Goal: Task Accomplishment & Management: Complete application form

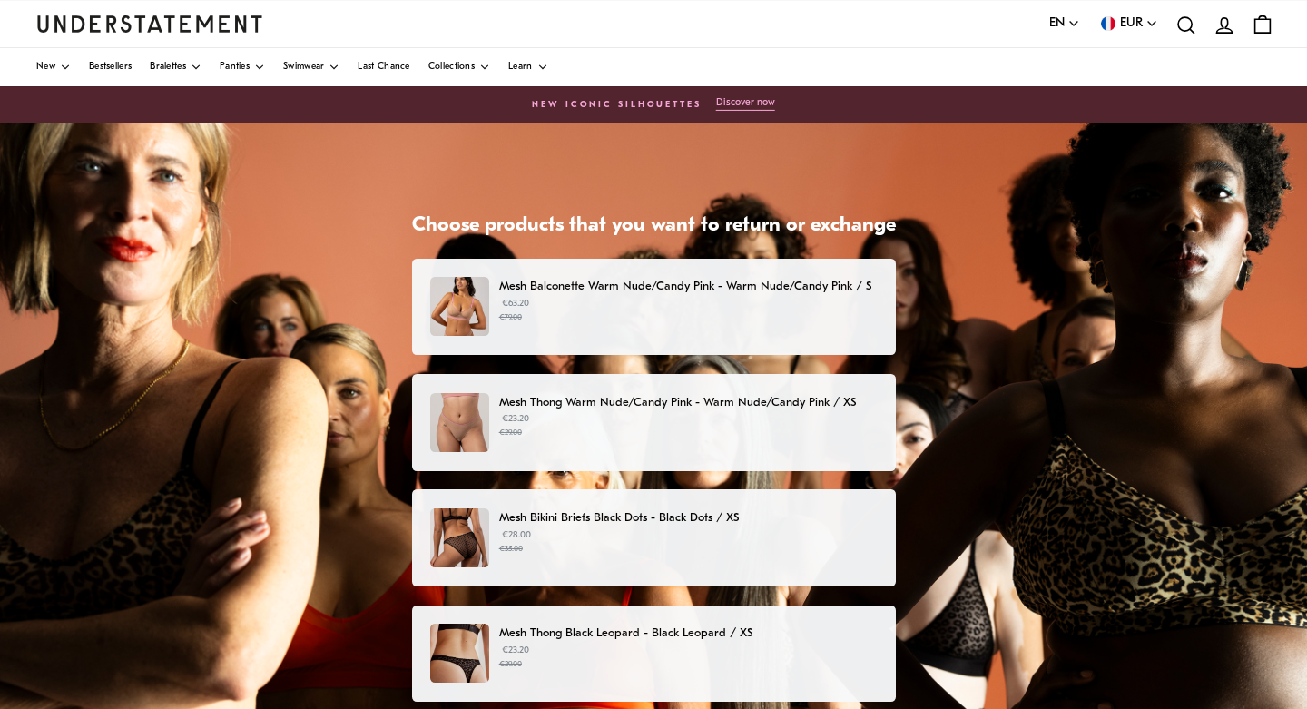
click at [1073, 377] on div "Choose products that you want to return or exchange Mesh Balconette Warm Nude/C…" at bounding box center [653, 577] width 1307 height 908
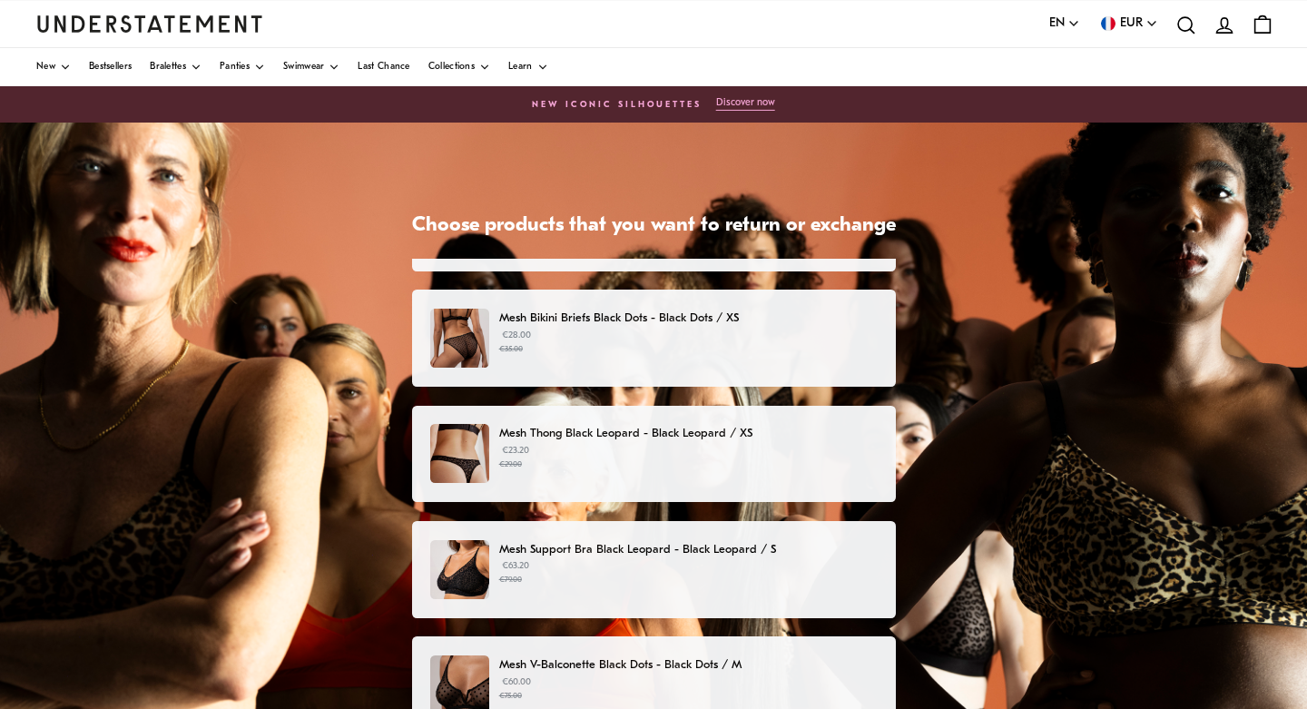
scroll to position [19, 0]
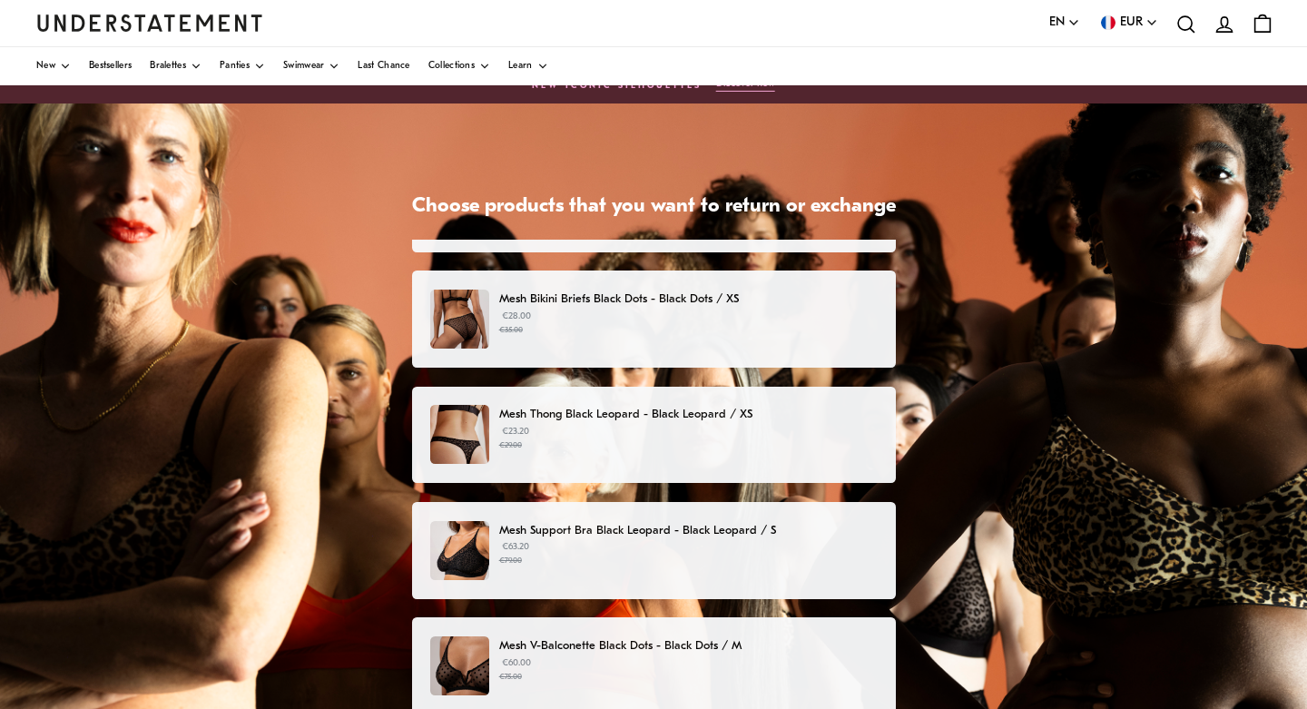
click at [657, 440] on small "€29.00" at bounding box center [688, 445] width 378 height 13
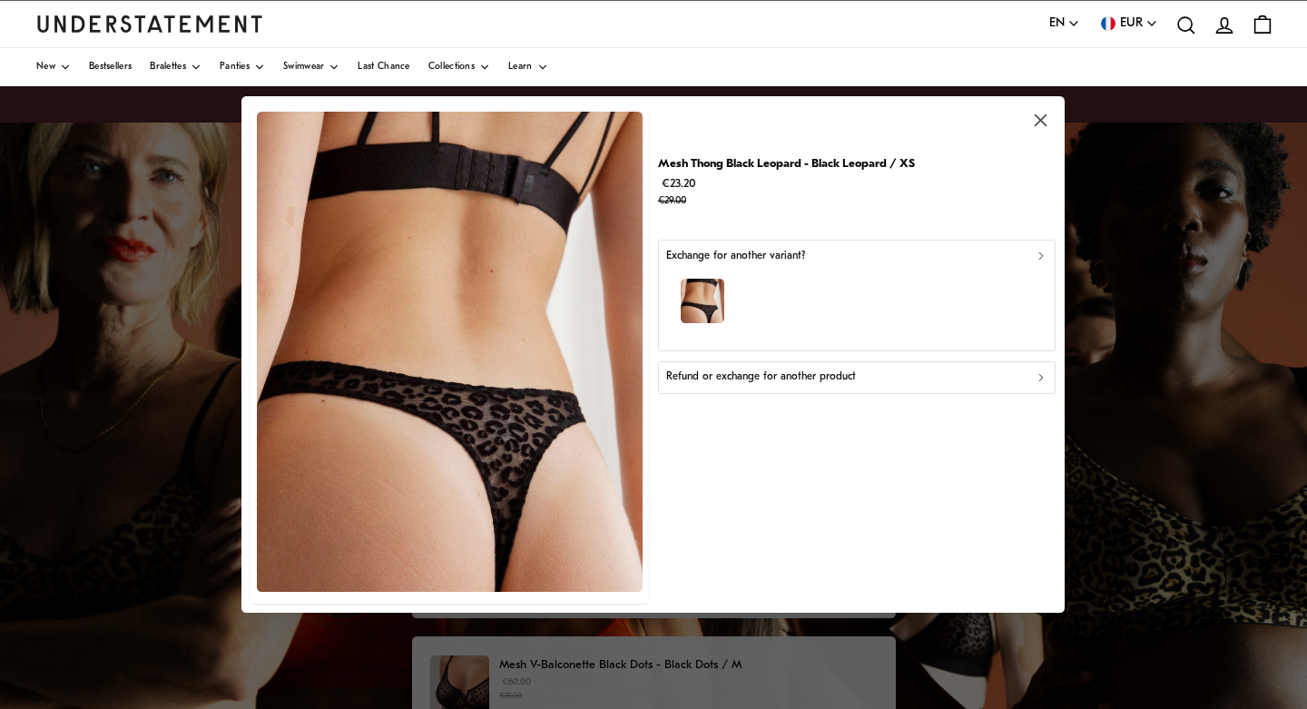
click at [770, 381] on p "Refund or exchange for another product" at bounding box center [761, 376] width 190 height 17
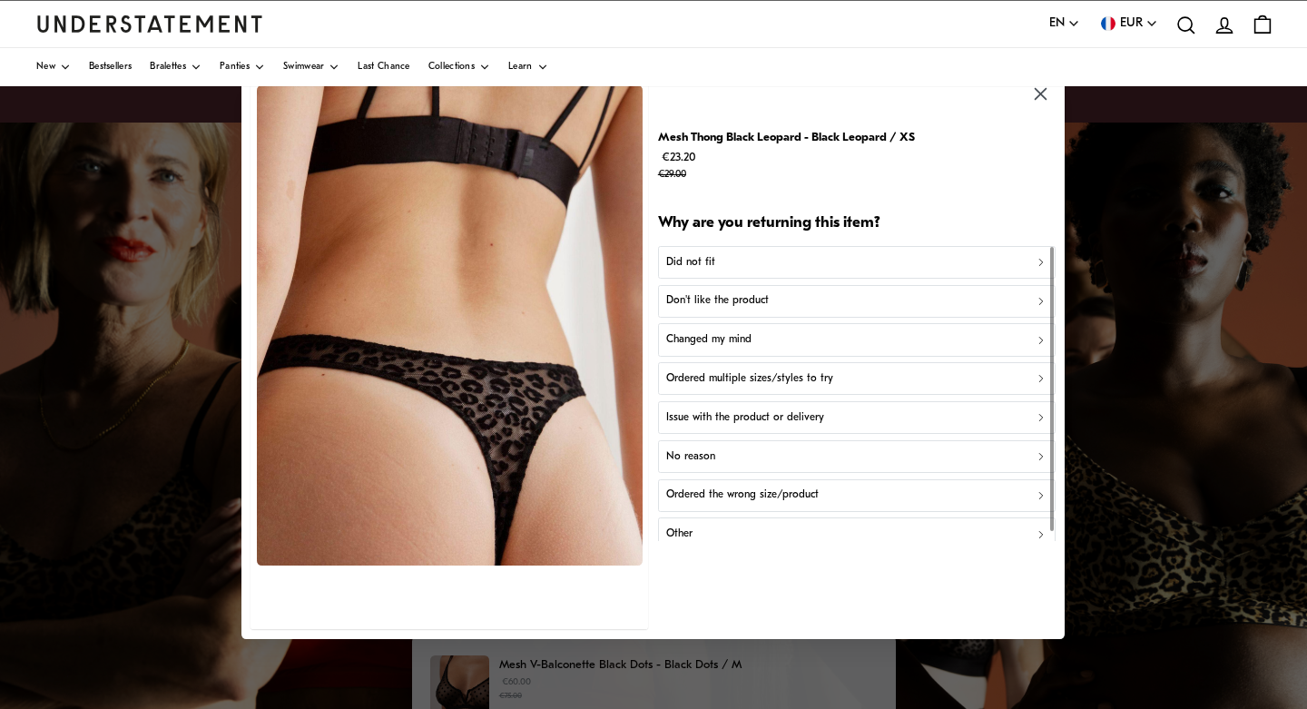
click at [149, 246] on div at bounding box center [653, 354] width 1307 height 709
click at [1045, 92] on icon "button" at bounding box center [1041, 94] width 12 height 12
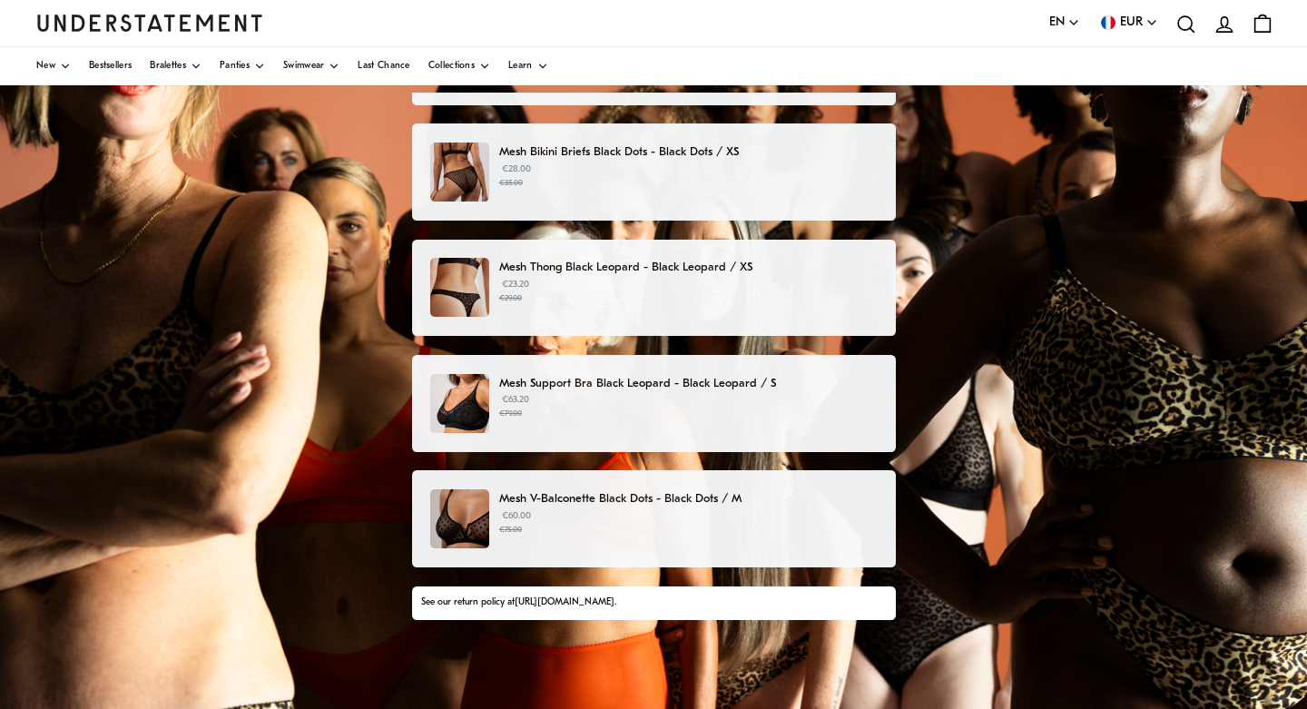
scroll to position [171, 0]
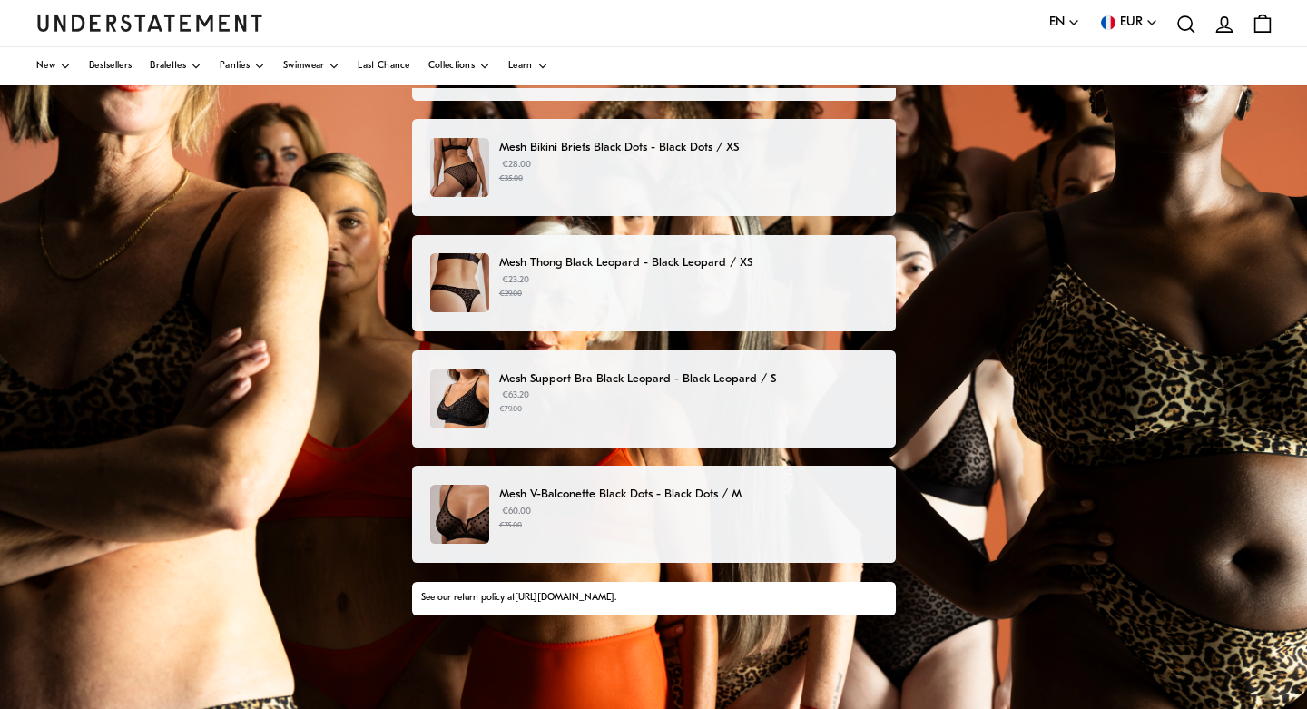
click at [639, 300] on div "Mesh Thong Black Leopard - Black Leopard / XS €23.20 €29.00" at bounding box center [653, 282] width 446 height 59
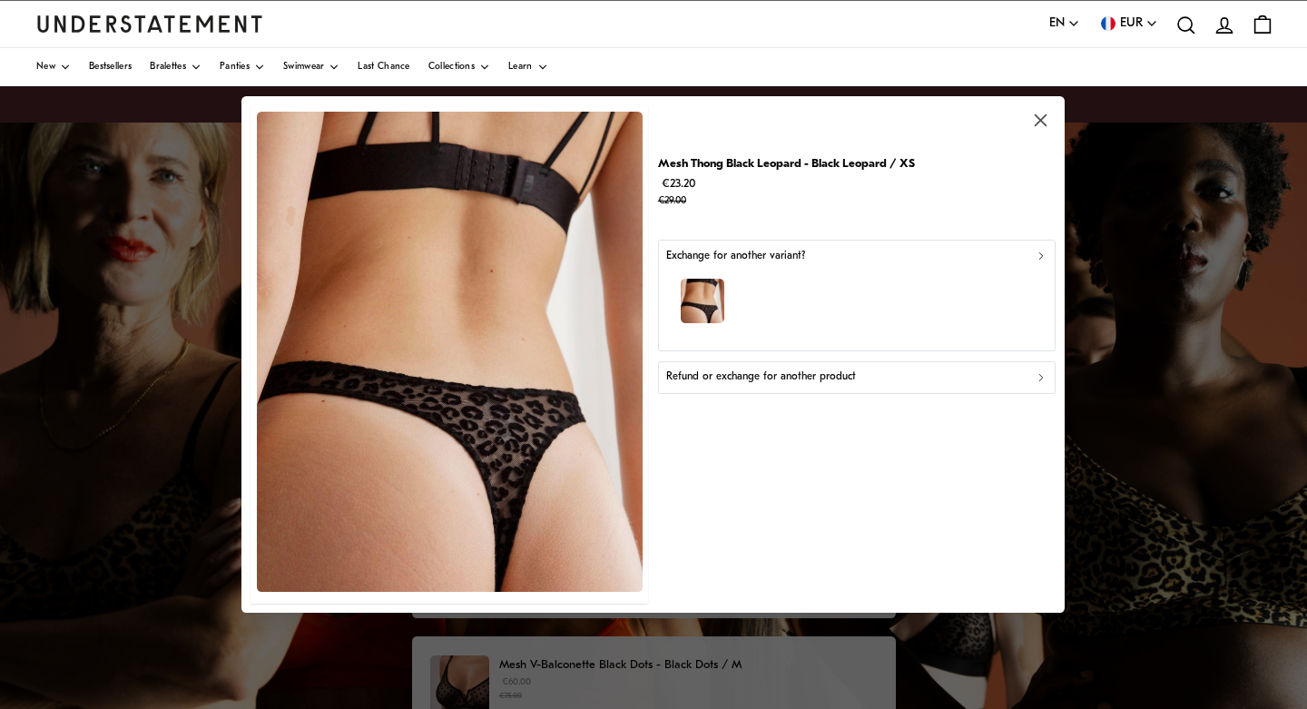
click at [836, 307] on div "button" at bounding box center [856, 303] width 381 height 79
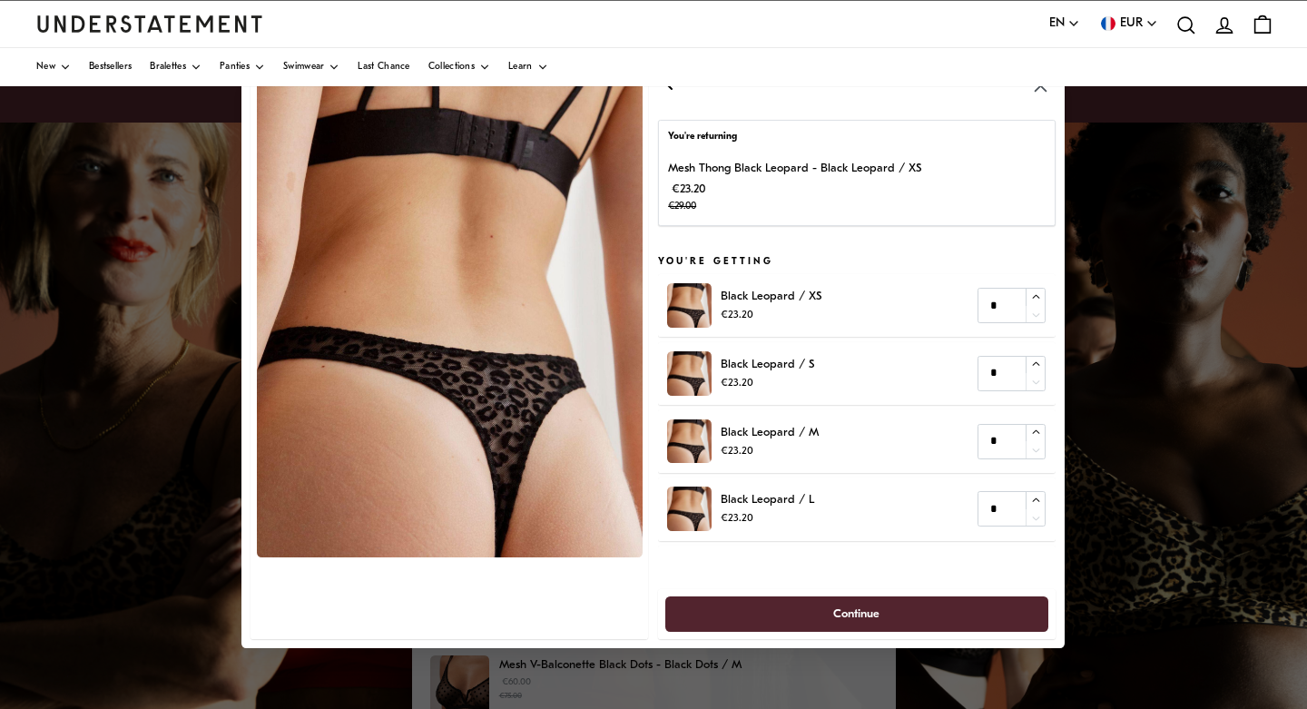
click at [1041, 93] on icon "button" at bounding box center [1041, 85] width 21 height 21
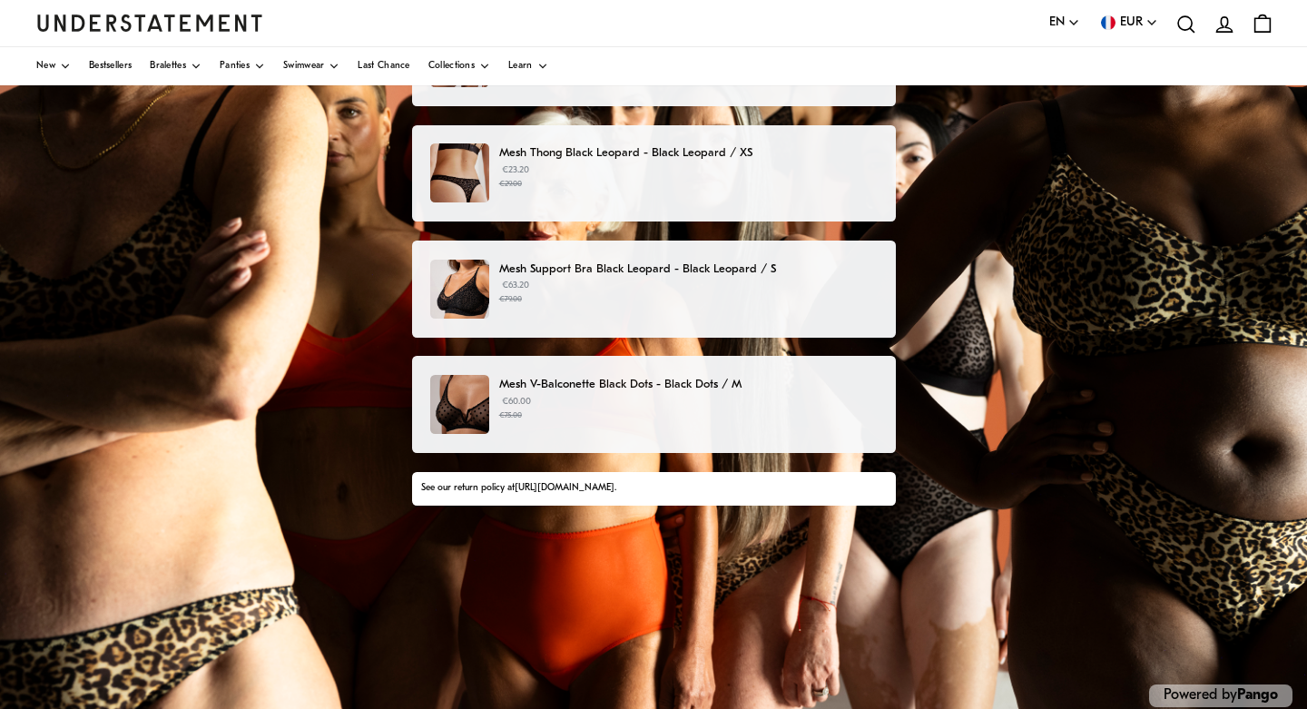
scroll to position [286, 0]
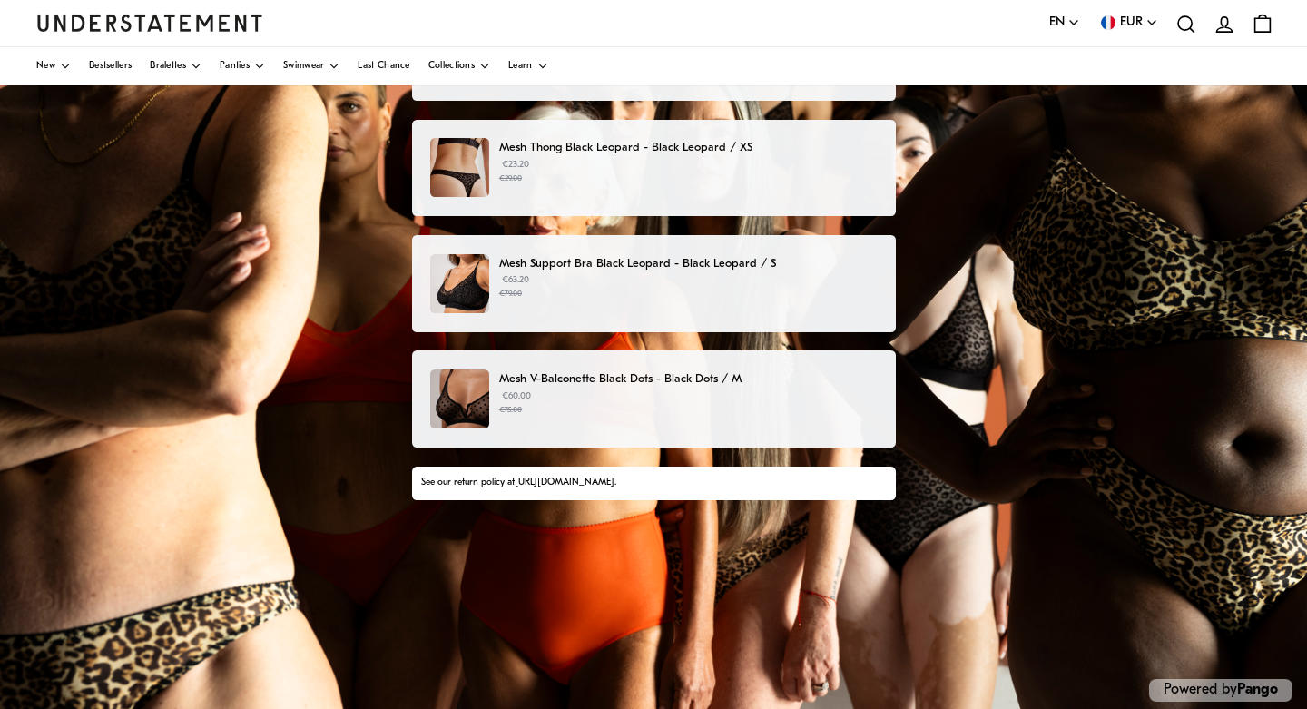
click at [582, 290] on small "€79.00" at bounding box center [688, 294] width 378 height 13
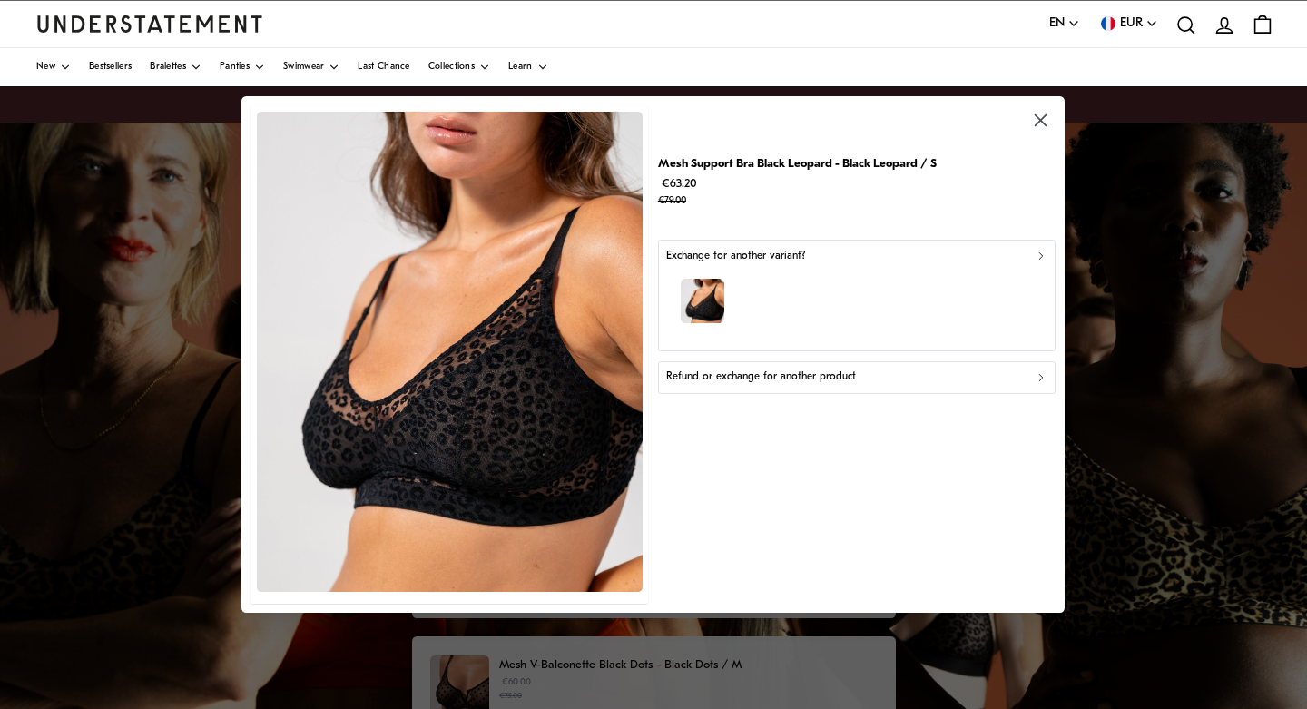
click at [762, 299] on div "button" at bounding box center [856, 303] width 381 height 79
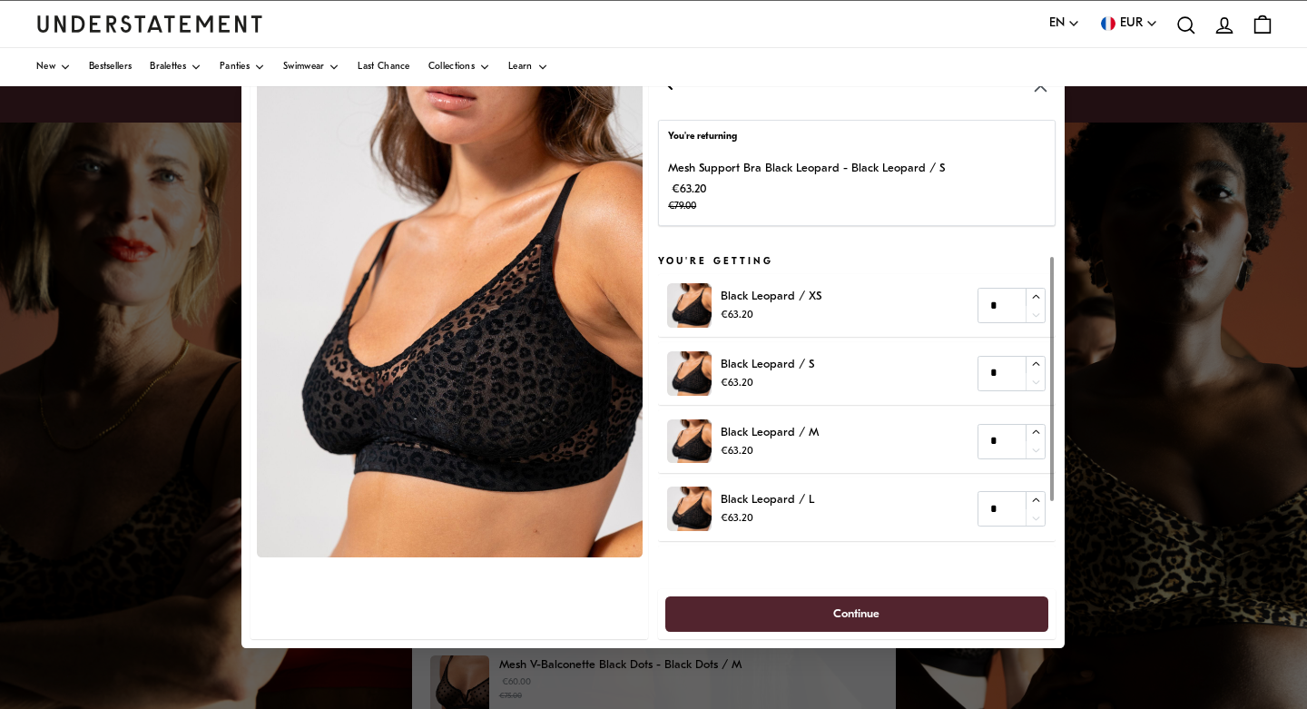
click at [1038, 93] on icon "button" at bounding box center [1041, 85] width 21 height 21
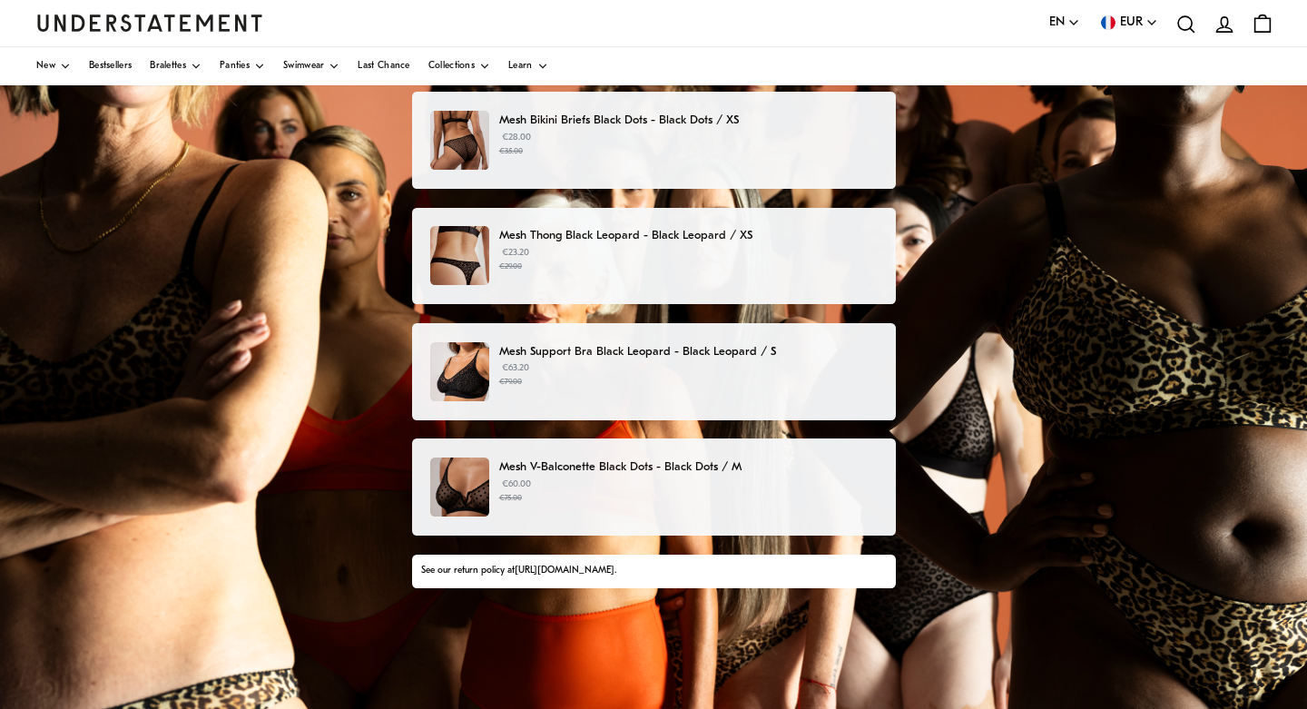
scroll to position [202, 0]
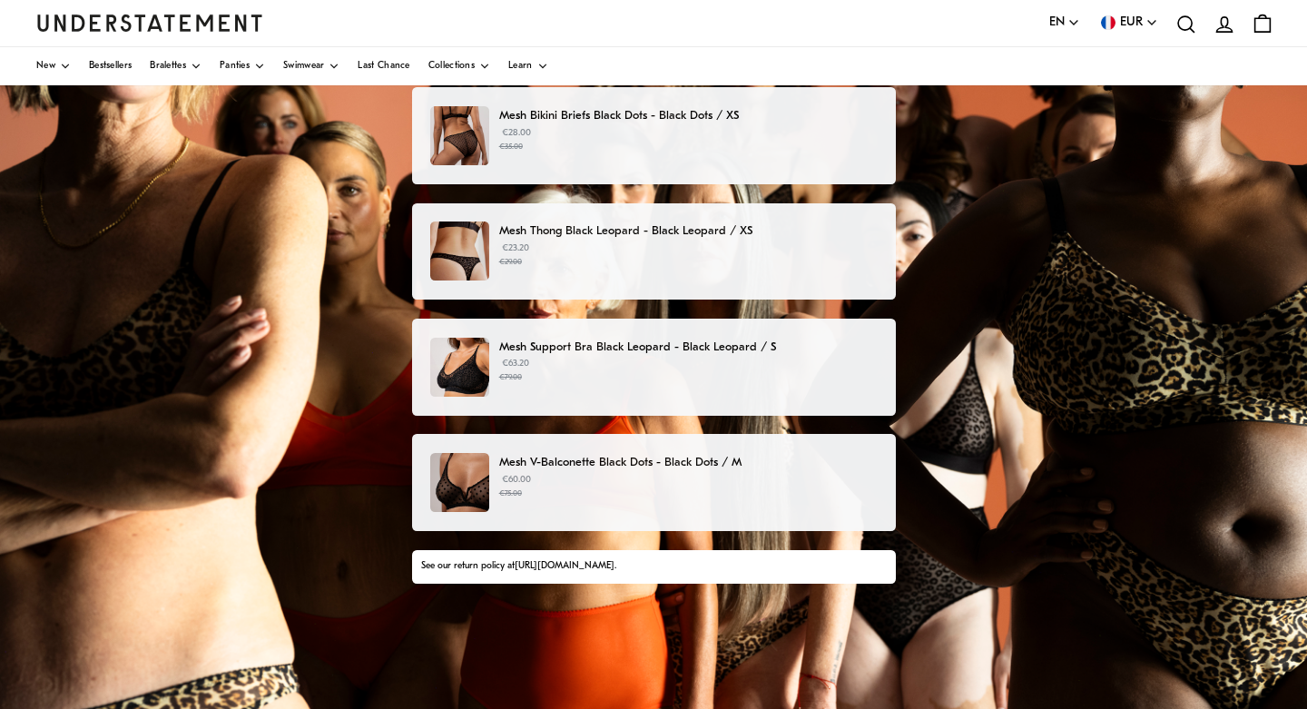
click at [658, 280] on div "Mesh Thong Black Leopard - Black Leopard / XS €23.20 €29.00" at bounding box center [654, 251] width 484 height 97
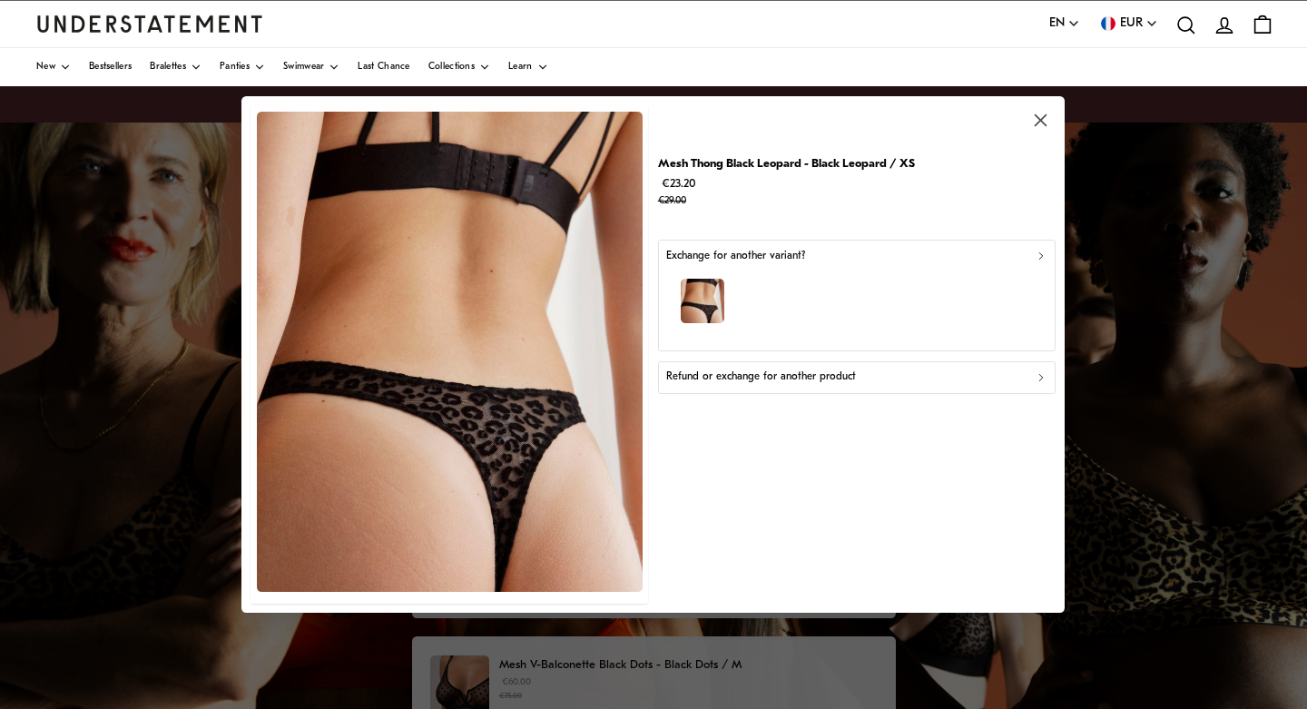
click at [844, 383] on p "Refund or exchange for another product" at bounding box center [761, 376] width 190 height 17
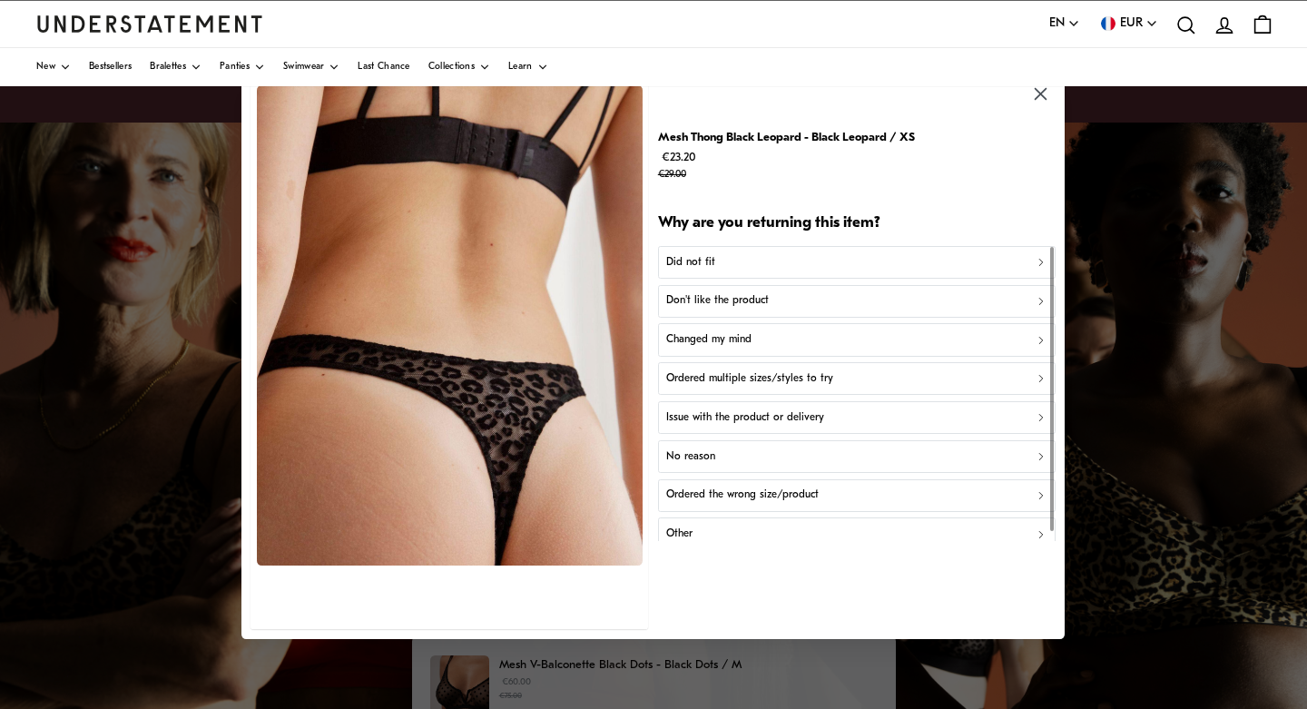
click at [810, 270] on div "Did not fit" at bounding box center [856, 262] width 381 height 17
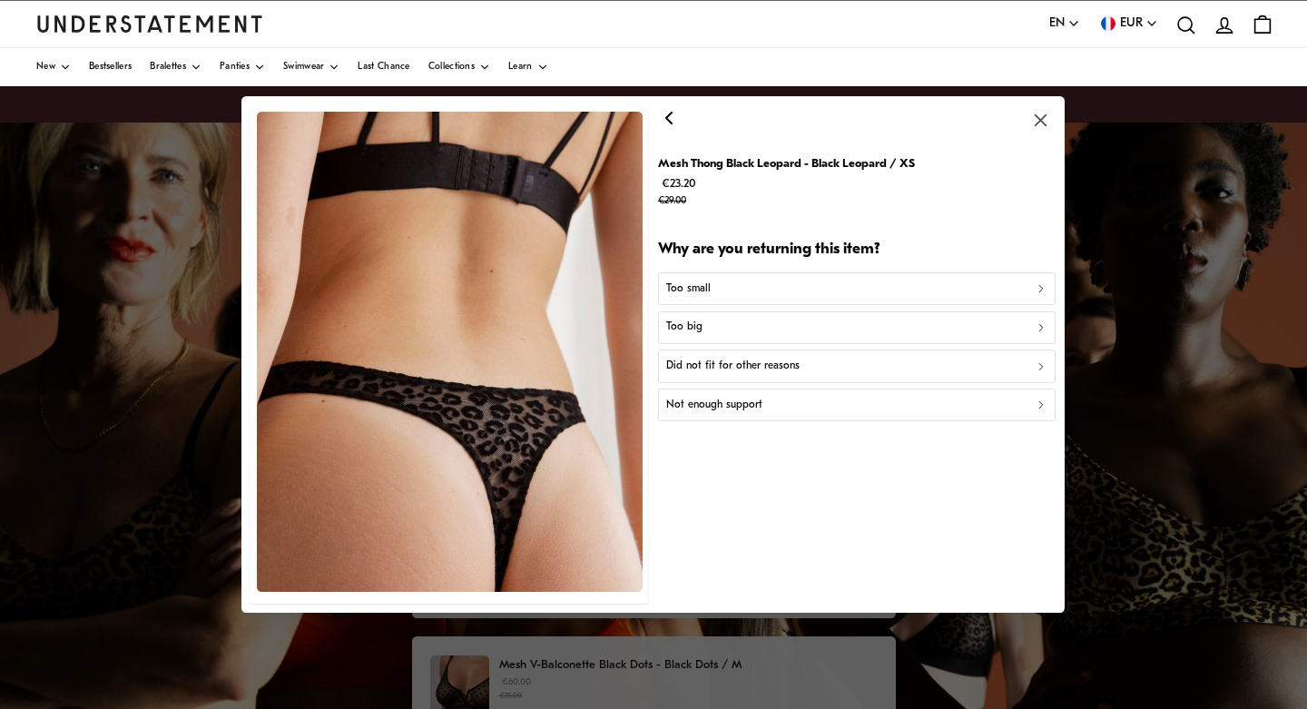
click at [676, 126] on icon "button" at bounding box center [669, 118] width 22 height 22
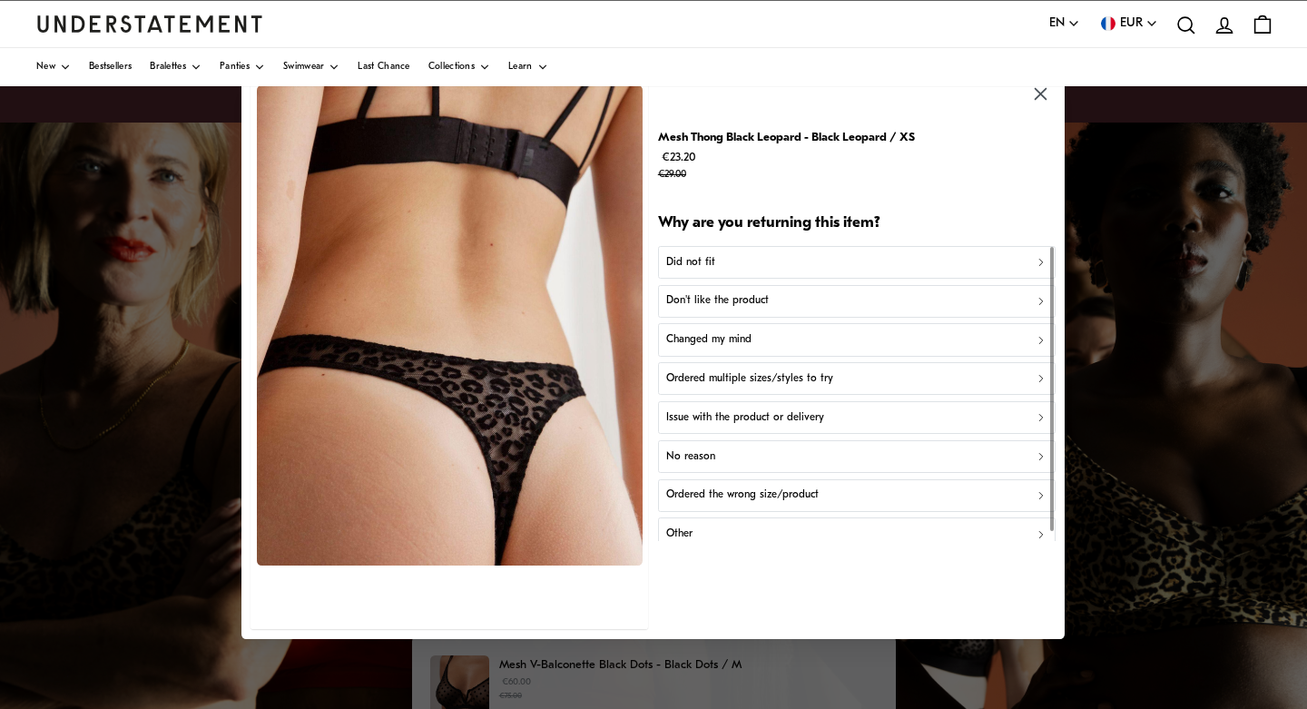
click at [773, 448] on div "No reason" at bounding box center [856, 456] width 381 height 17
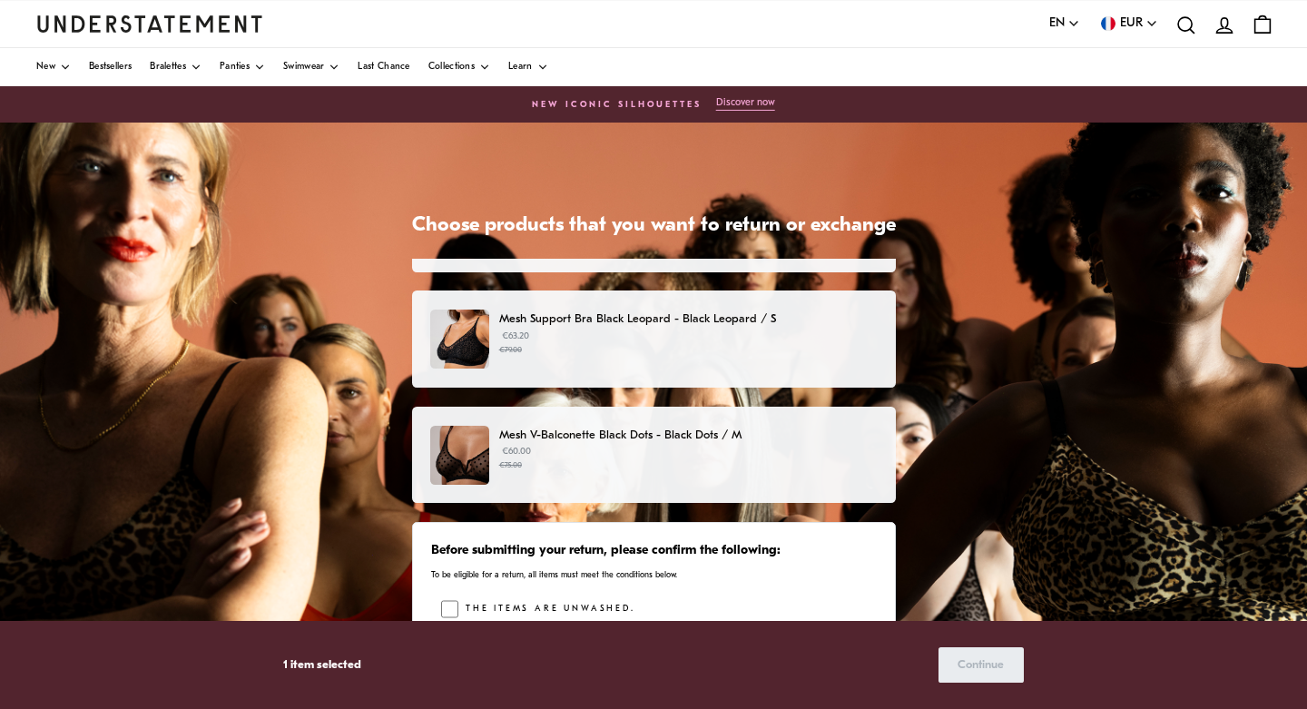
scroll to position [436, 0]
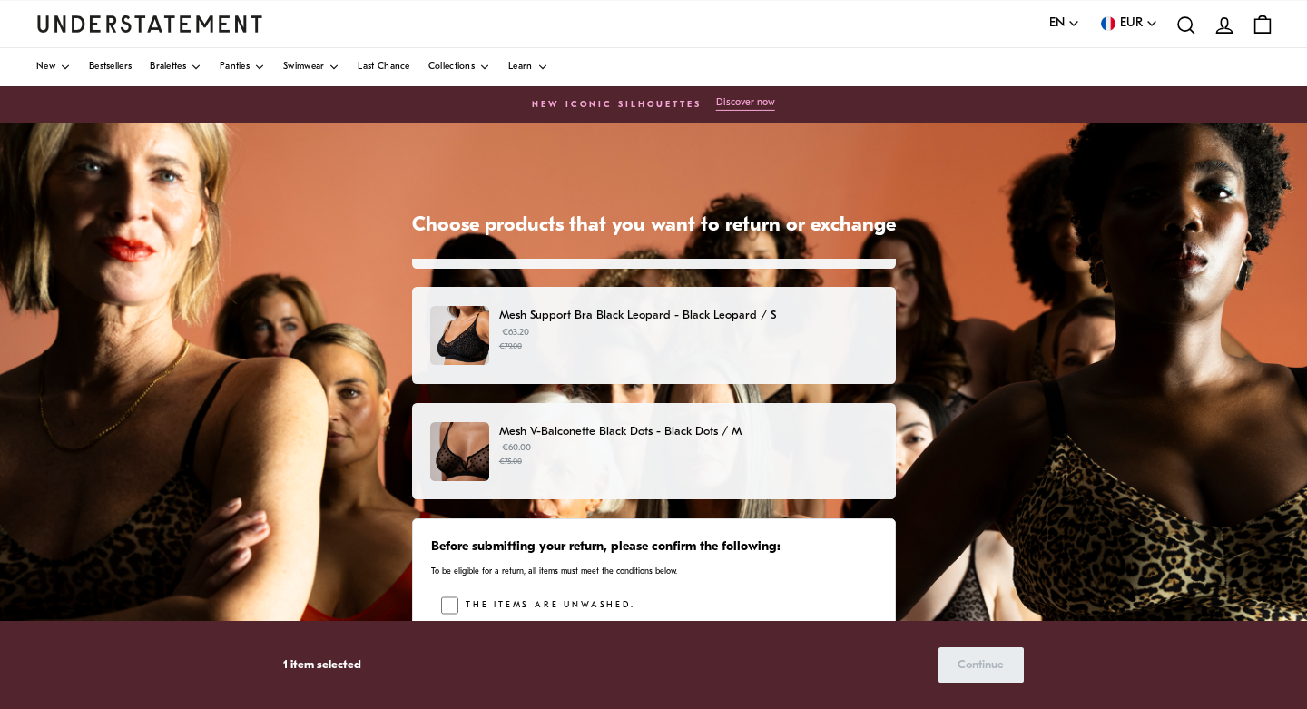
click at [663, 343] on small "€79.00" at bounding box center [688, 346] width 378 height 13
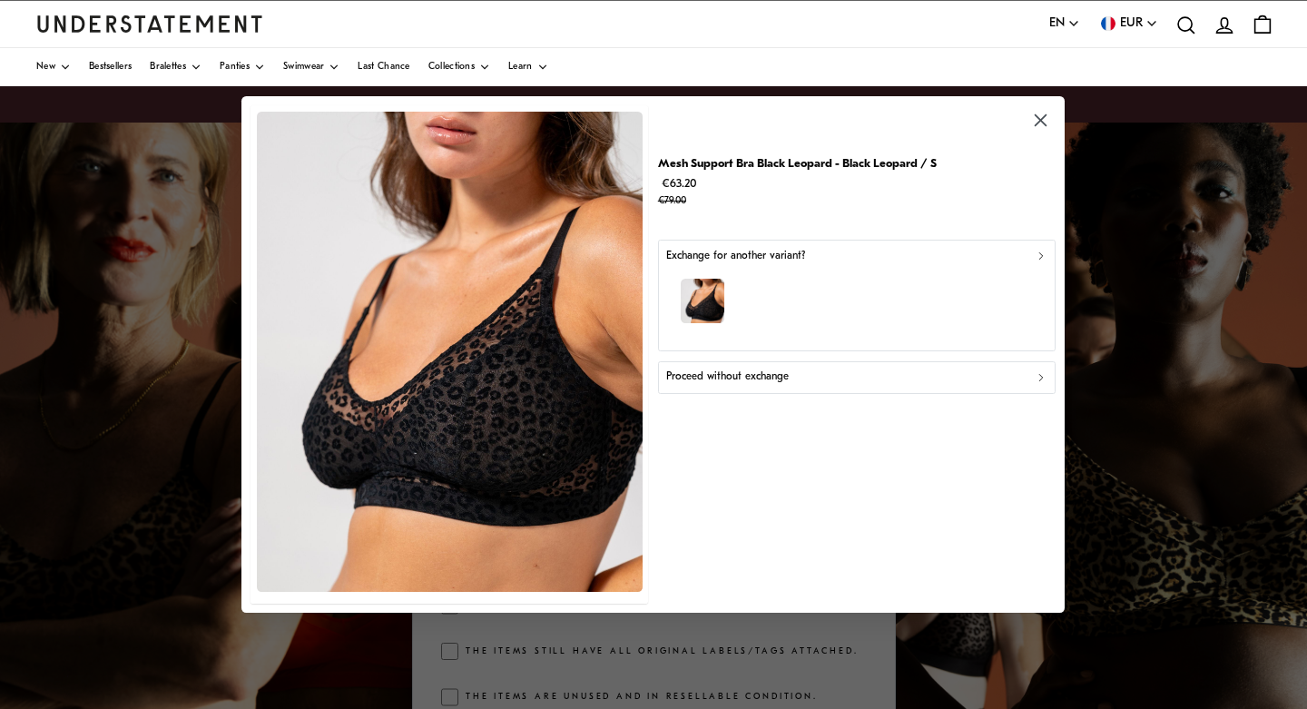
click at [820, 308] on div "button" at bounding box center [856, 303] width 381 height 79
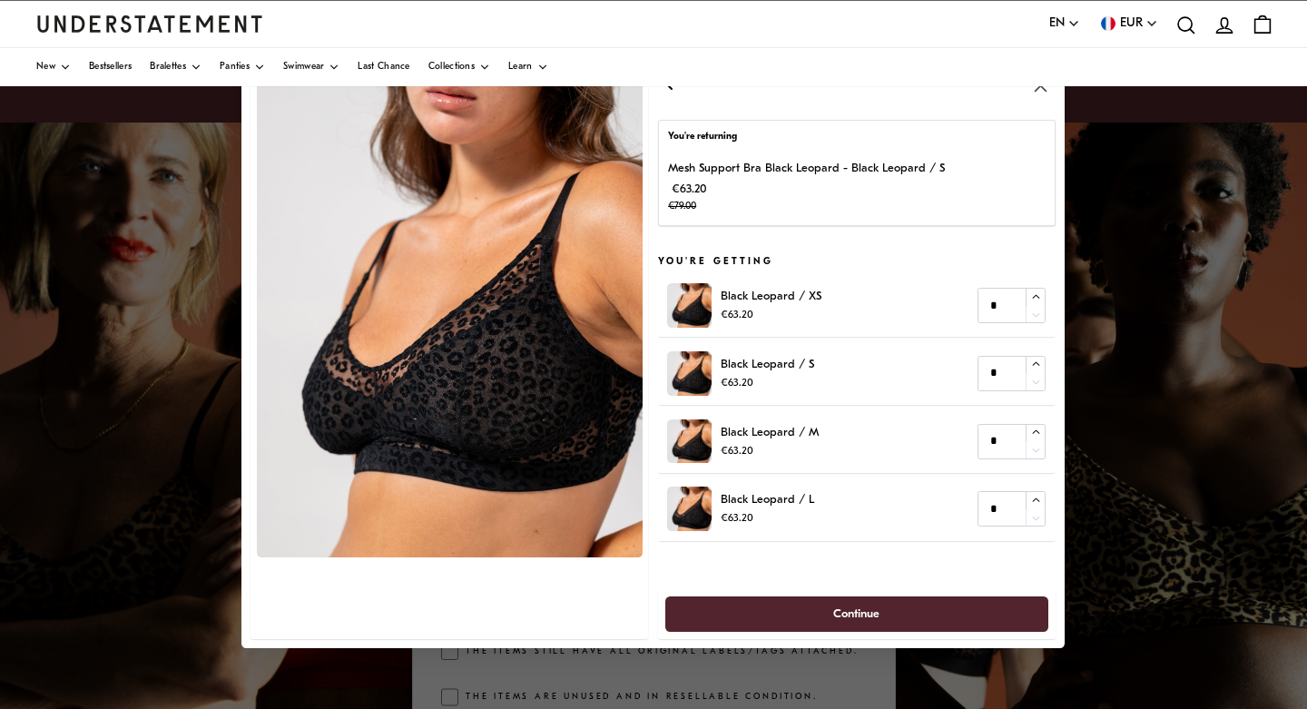
click at [672, 93] on icon "button" at bounding box center [669, 83] width 22 height 22
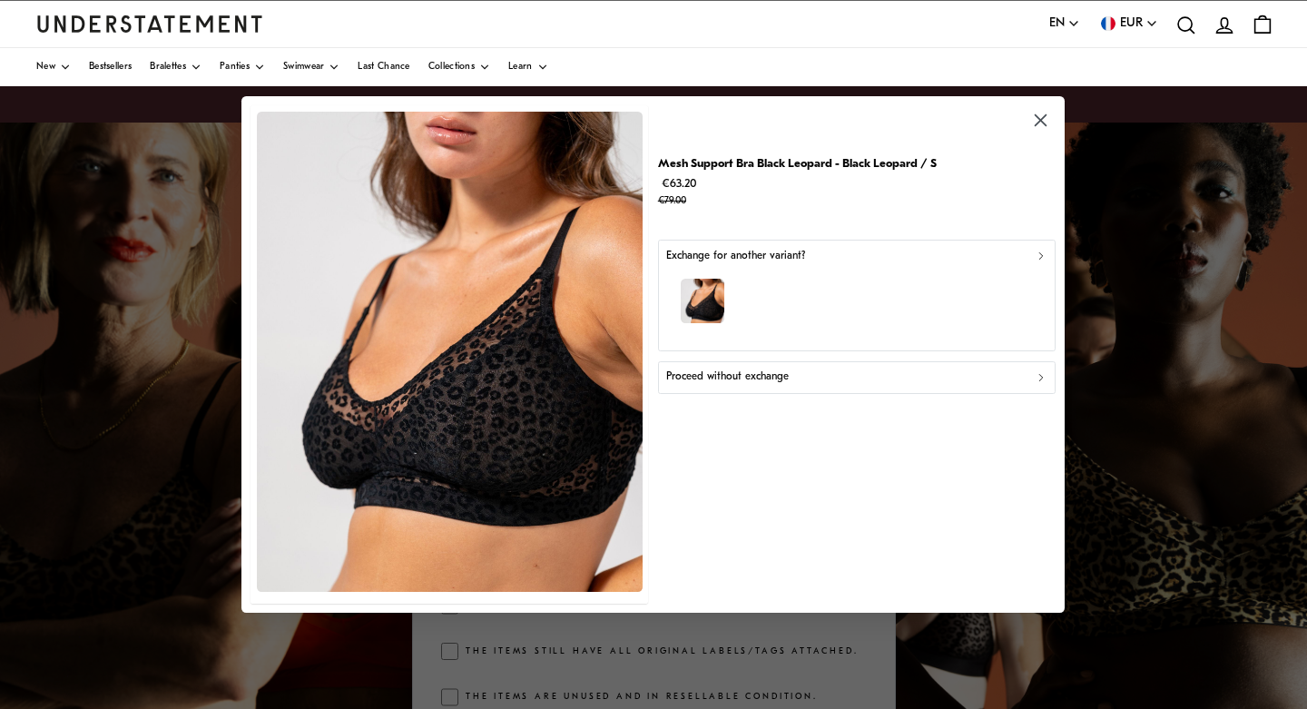
click at [840, 378] on div "Proceed without exchange" at bounding box center [856, 376] width 381 height 17
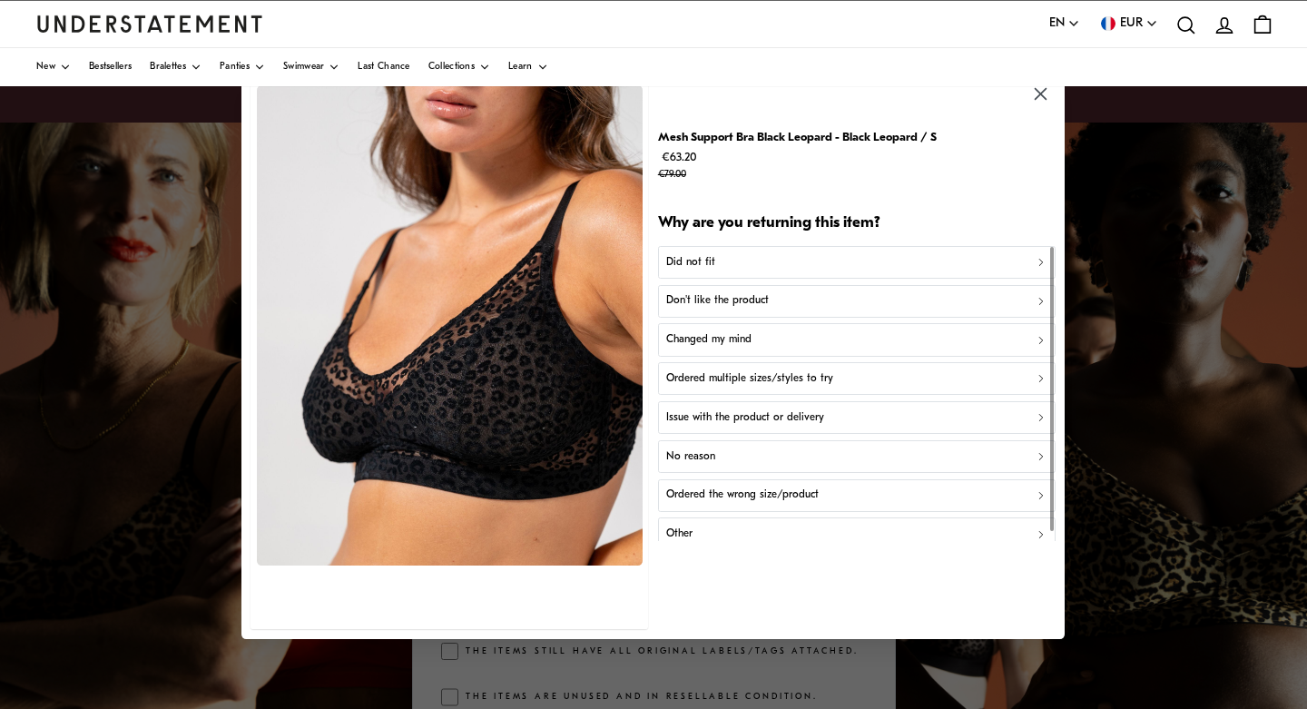
scroll to position [10, 0]
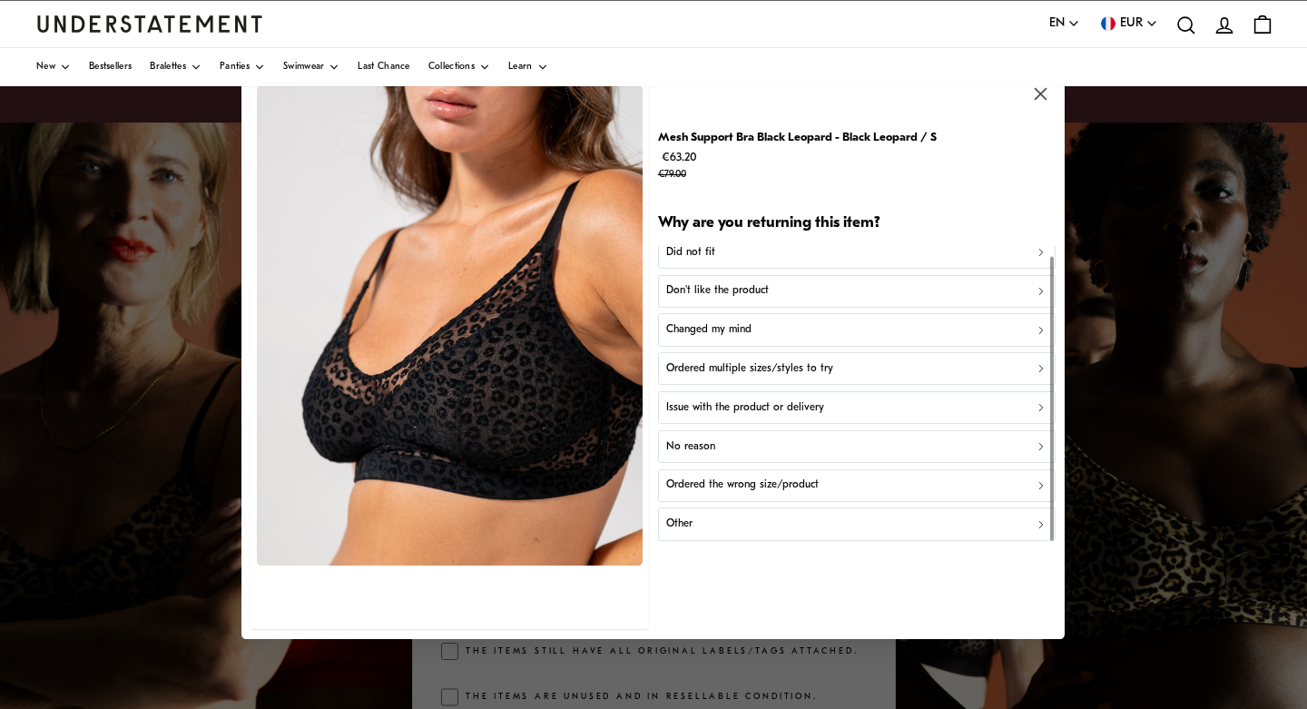
click at [775, 287] on div "Don't like the product" at bounding box center [856, 291] width 381 height 17
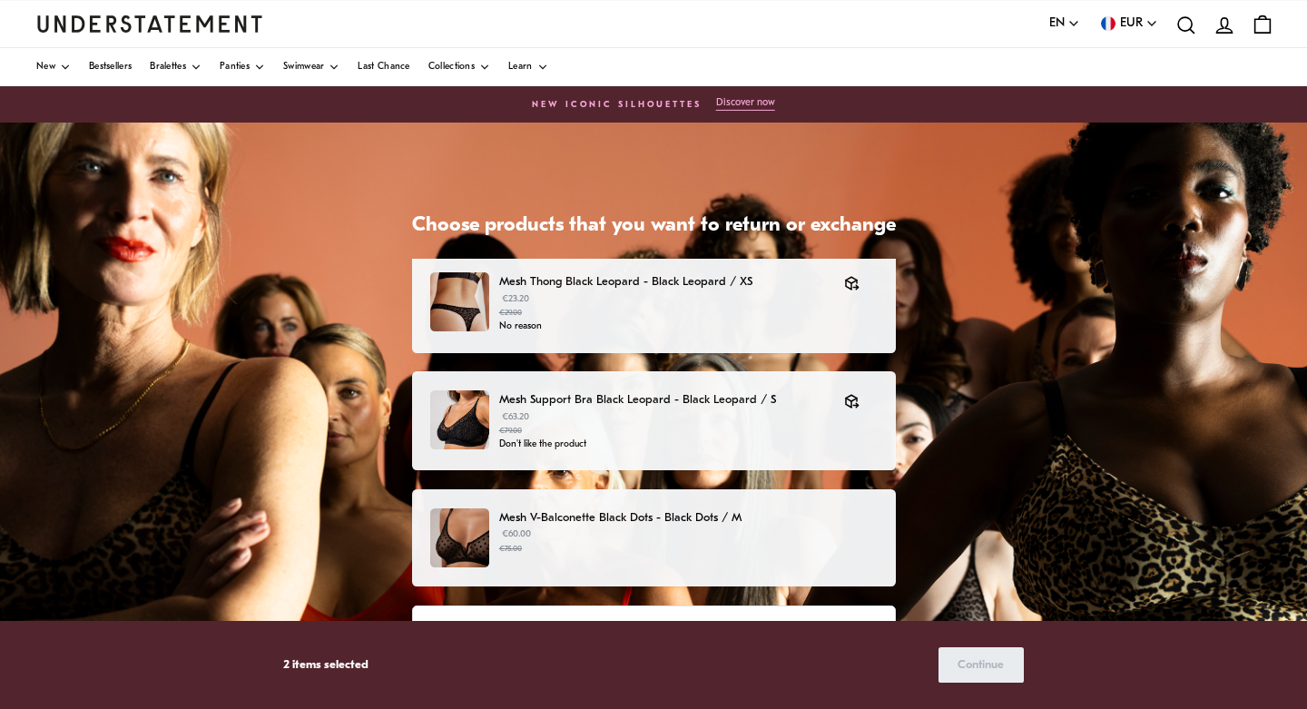
scroll to position [438, 0]
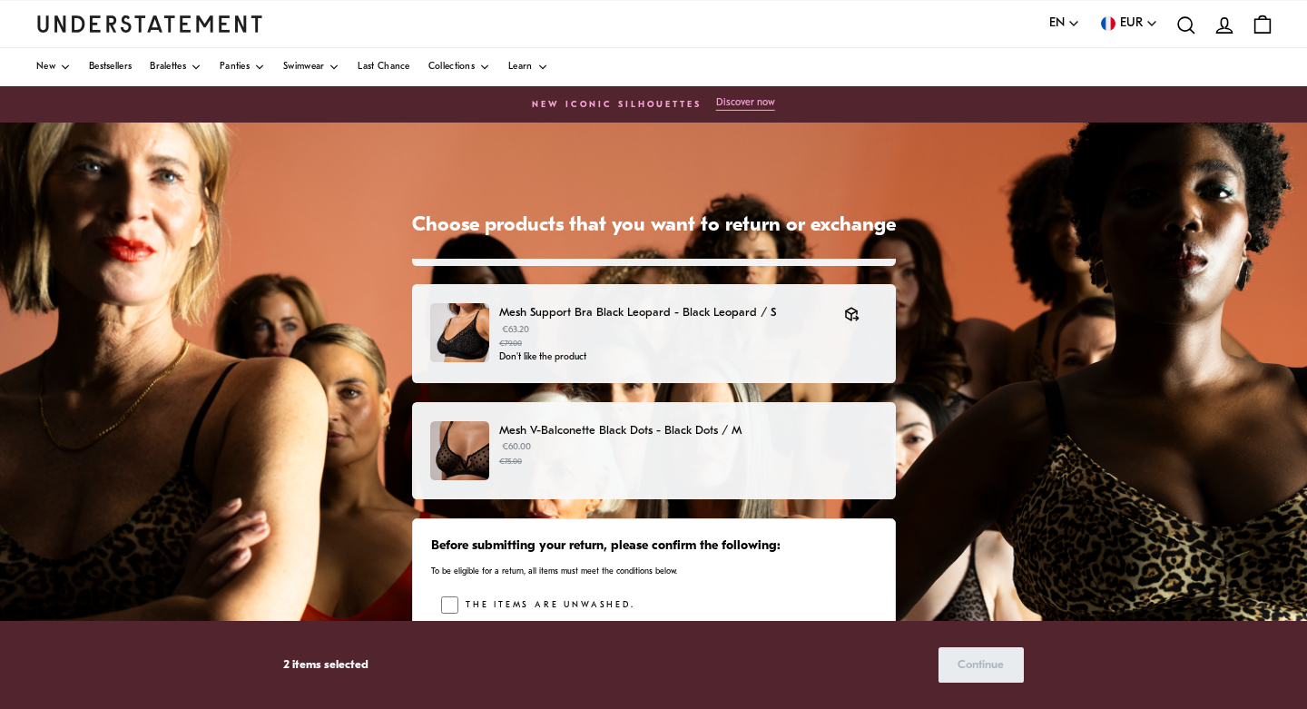
click at [656, 429] on p "Mesh V-Balconette Black Dots - Black Dots / M" at bounding box center [688, 430] width 378 height 19
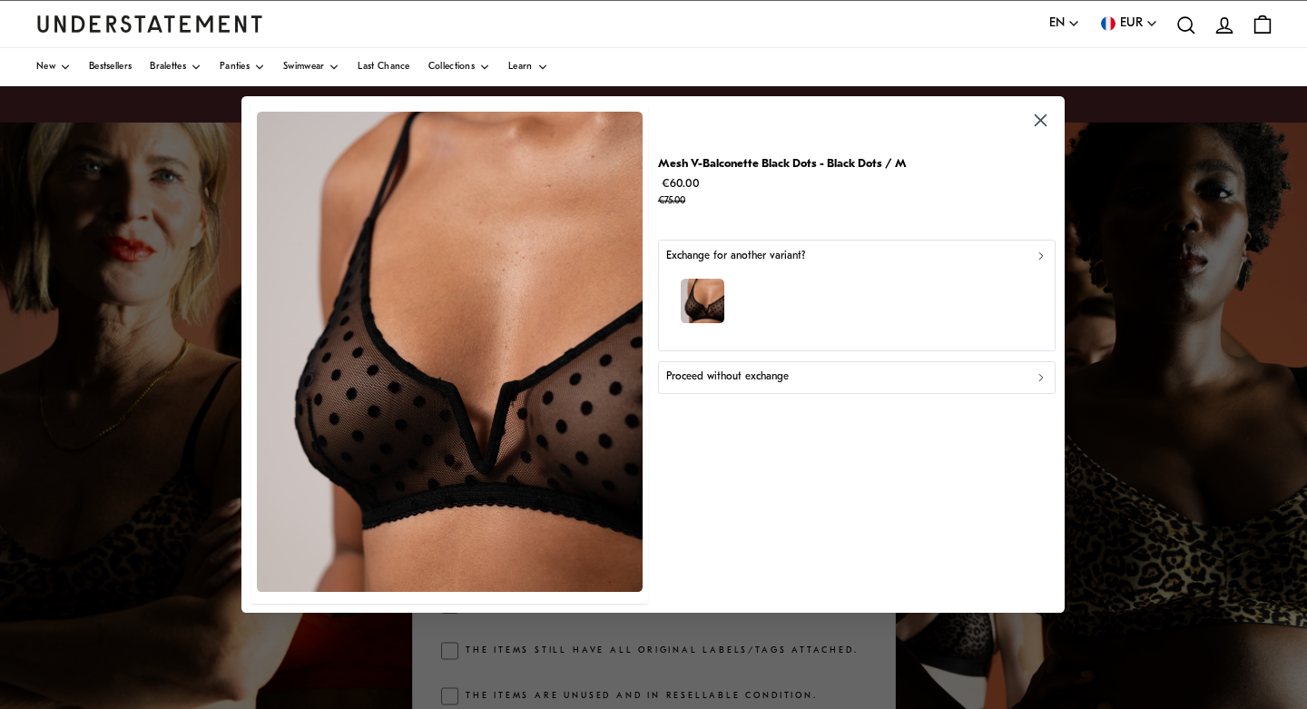
click at [752, 311] on div "button" at bounding box center [856, 303] width 381 height 79
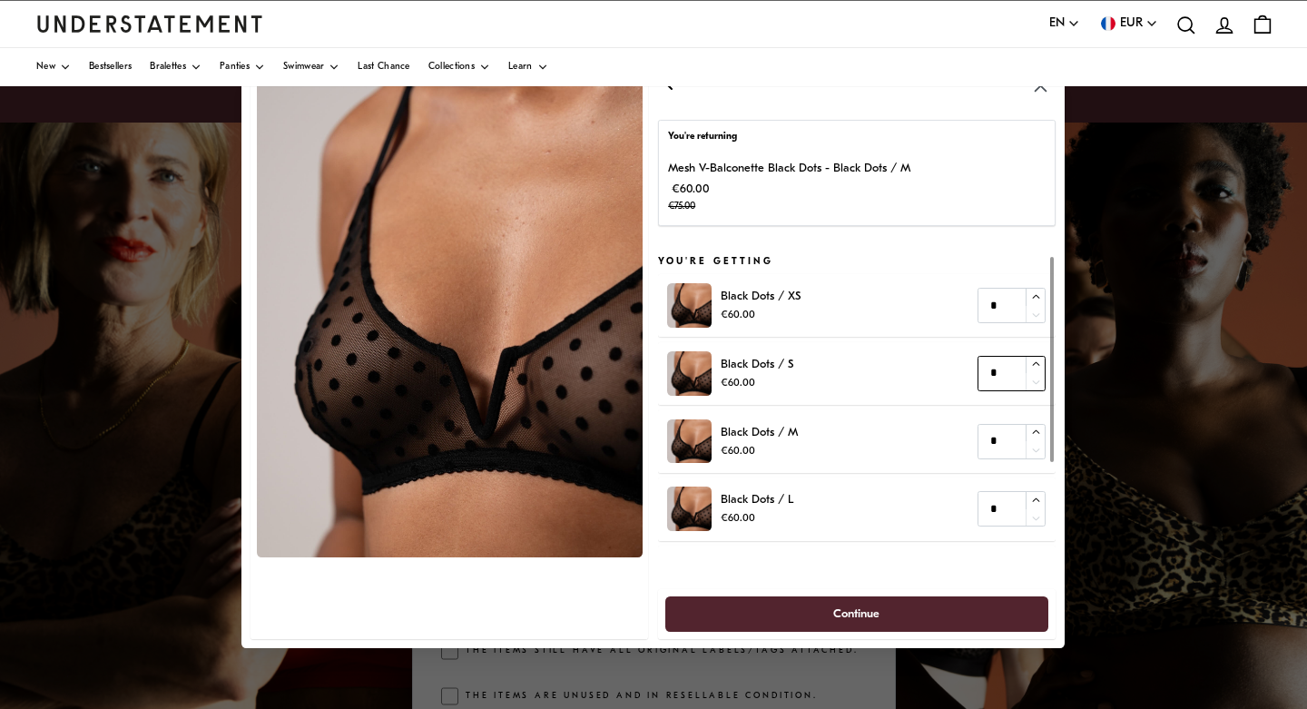
type input "*"
click at [1041, 361] on icon "button" at bounding box center [1036, 365] width 12 height 12
click at [835, 614] on span "Continue" at bounding box center [857, 613] width 46 height 34
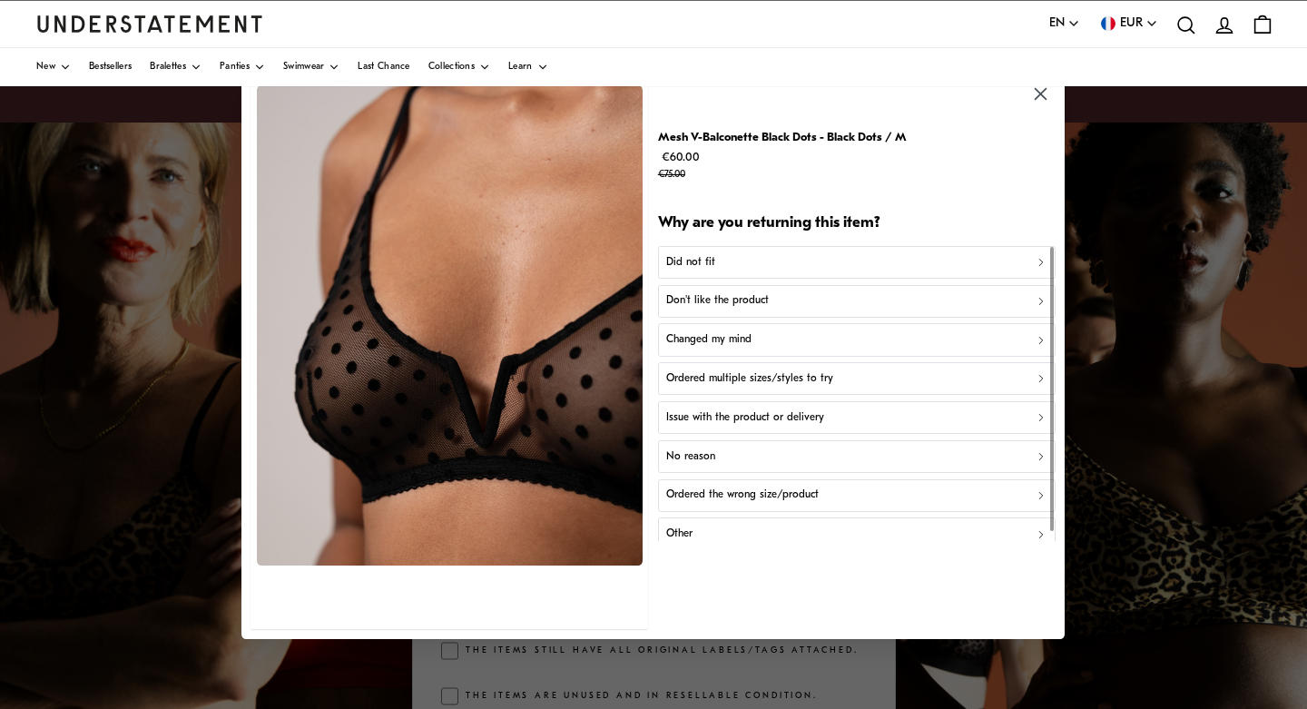
click at [801, 271] on button "Did not fit" at bounding box center [857, 262] width 398 height 33
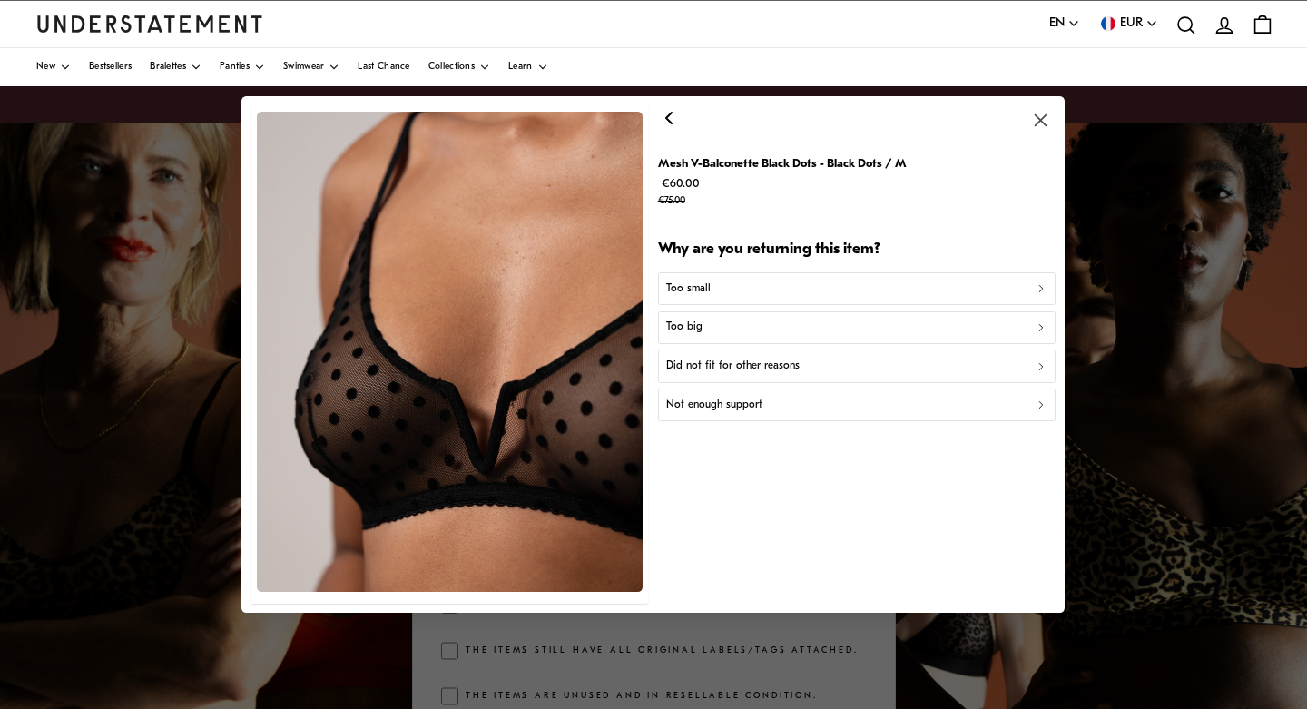
click at [777, 323] on div "Too big" at bounding box center [856, 327] width 381 height 17
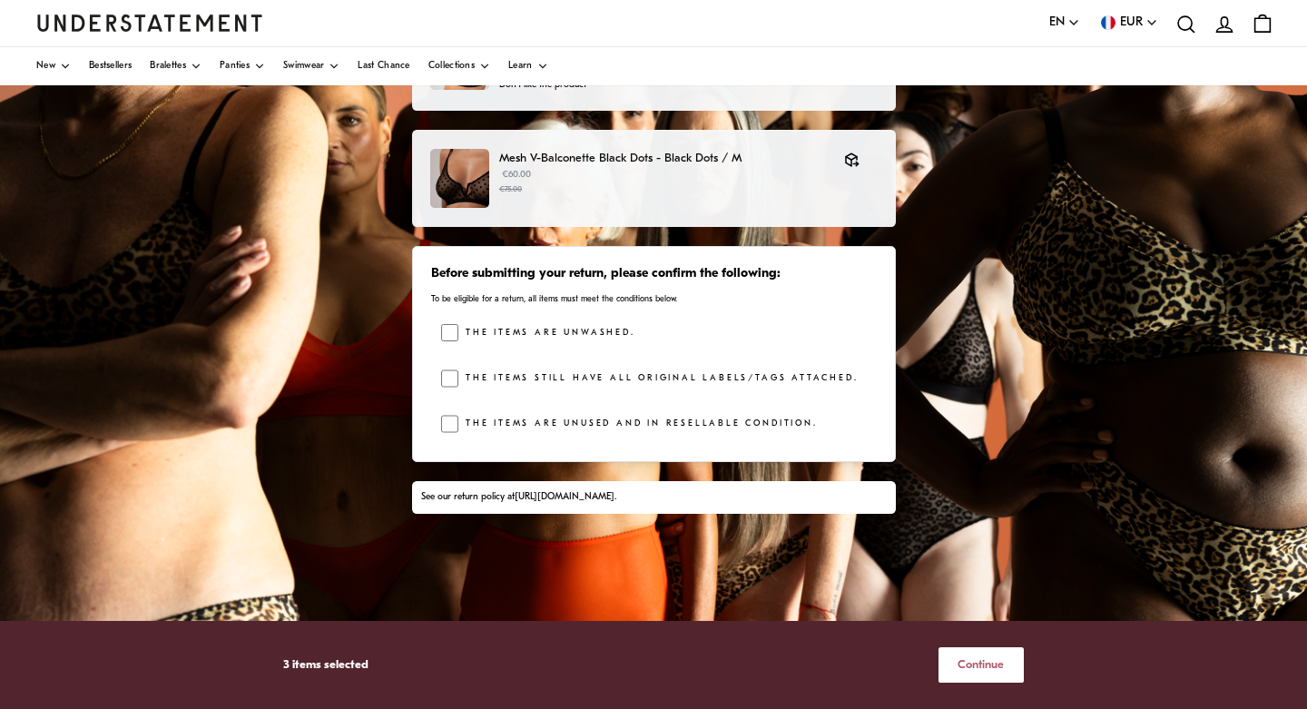
scroll to position [321, 0]
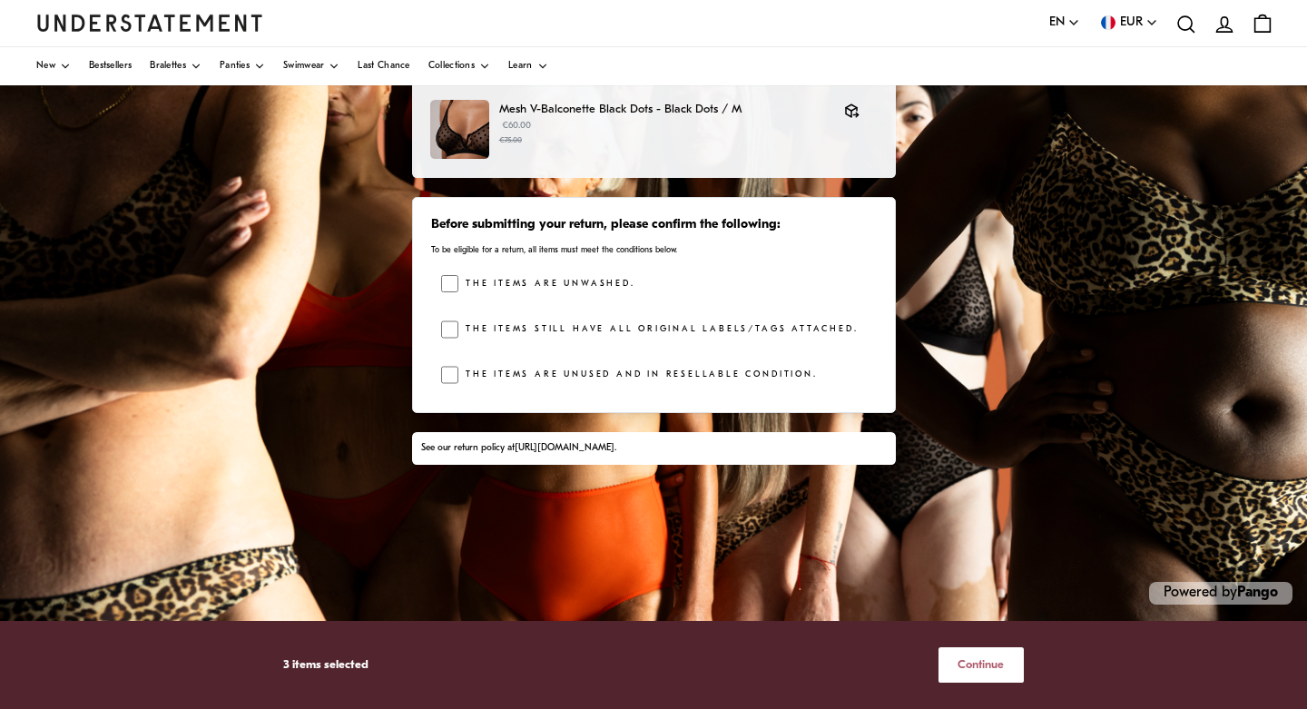
click at [967, 660] on span "Continue" at bounding box center [981, 665] width 46 height 34
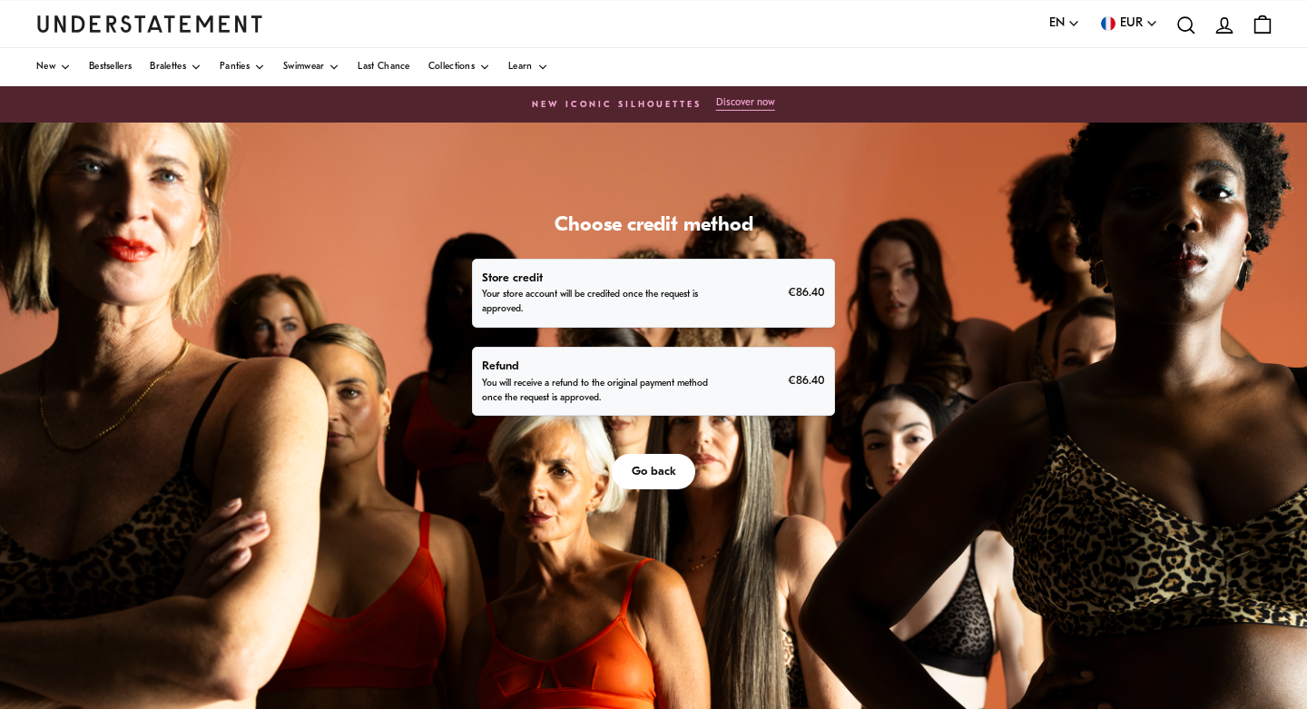
click at [690, 300] on p "Your store account will be credited once the request is approved." at bounding box center [597, 302] width 230 height 29
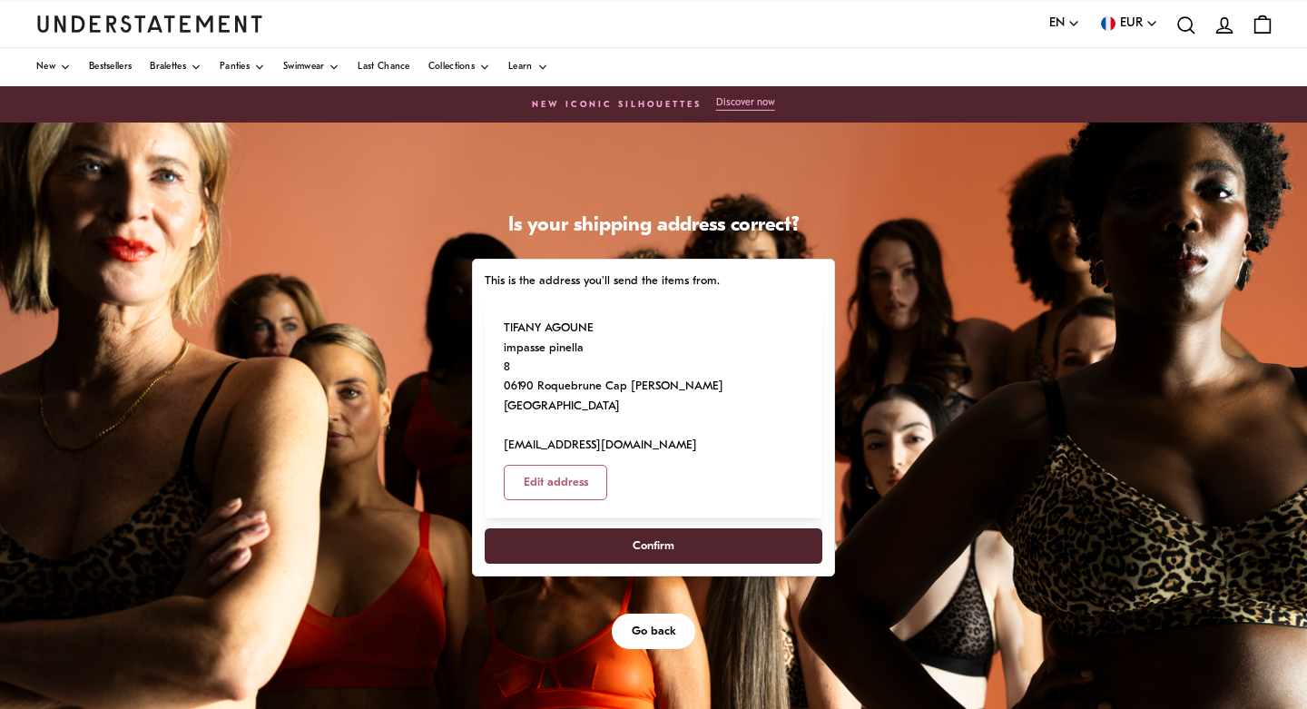
click at [673, 529] on span "Confirm" at bounding box center [654, 546] width 42 height 34
select select "**"
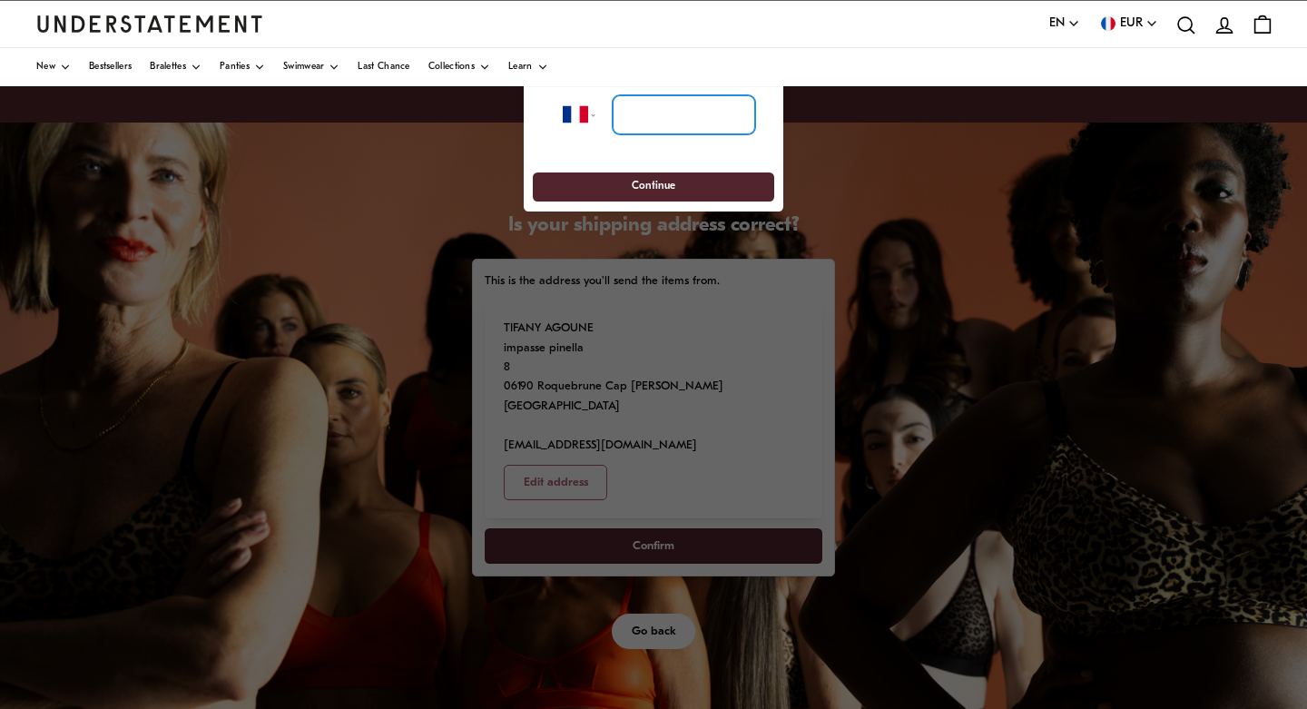
click at [659, 118] on input "tel" at bounding box center [684, 115] width 142 height 40
type input "**********"
click at [673, 189] on span "Continue" at bounding box center [654, 187] width 44 height 28
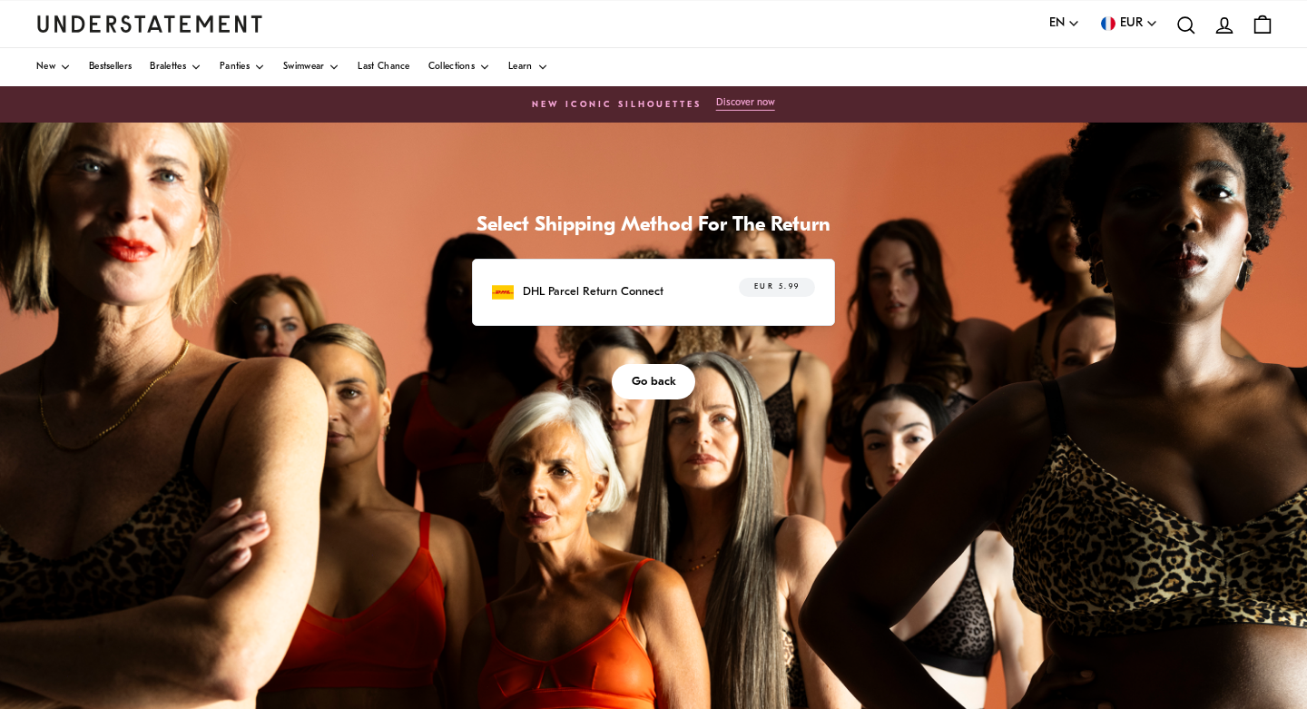
click at [738, 289] on div "EUR 5.99" at bounding box center [766, 292] width 97 height 28
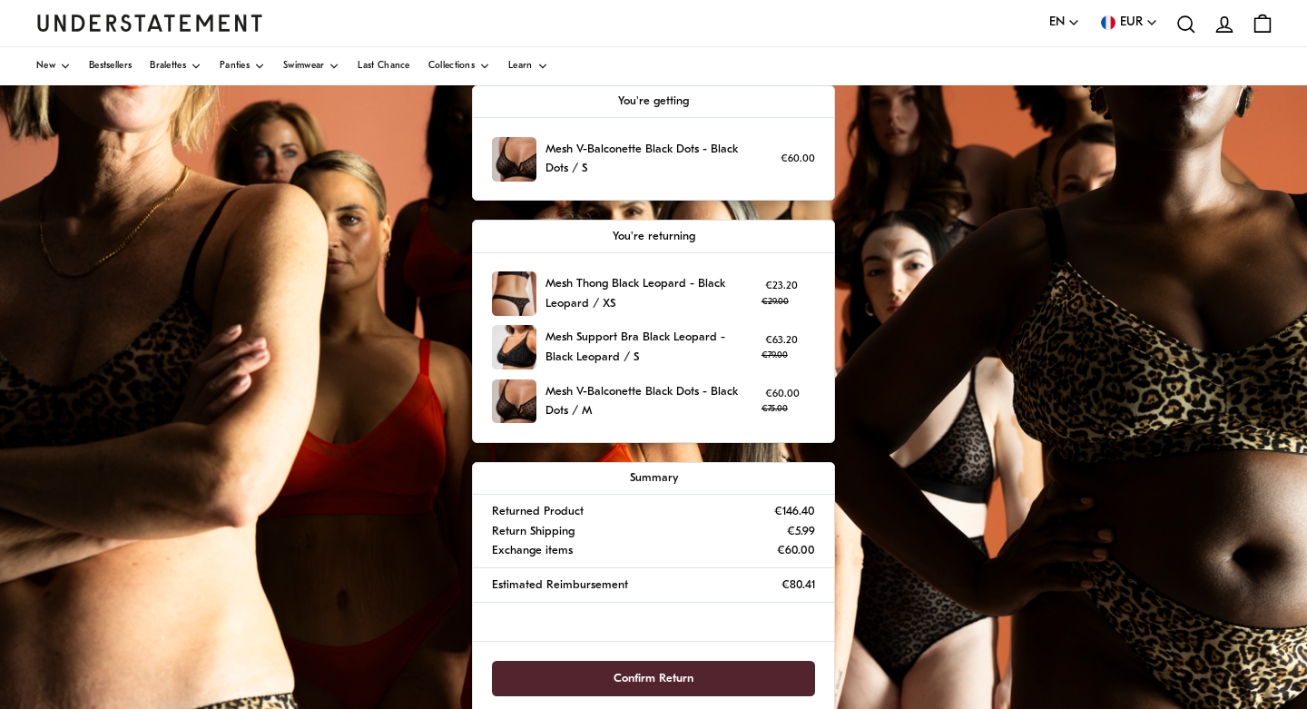
scroll to position [321, 0]
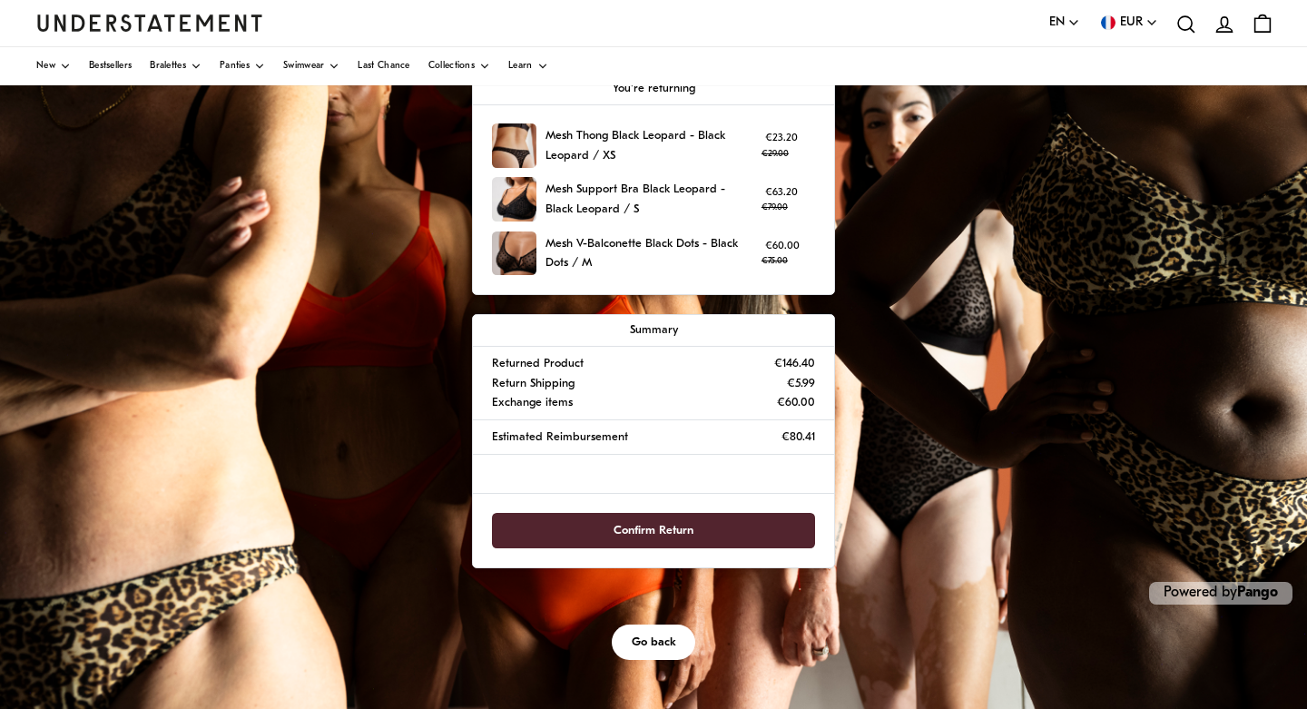
click at [663, 530] on span "Confirm Return" at bounding box center [654, 531] width 80 height 34
